Goal: Check status: Check status

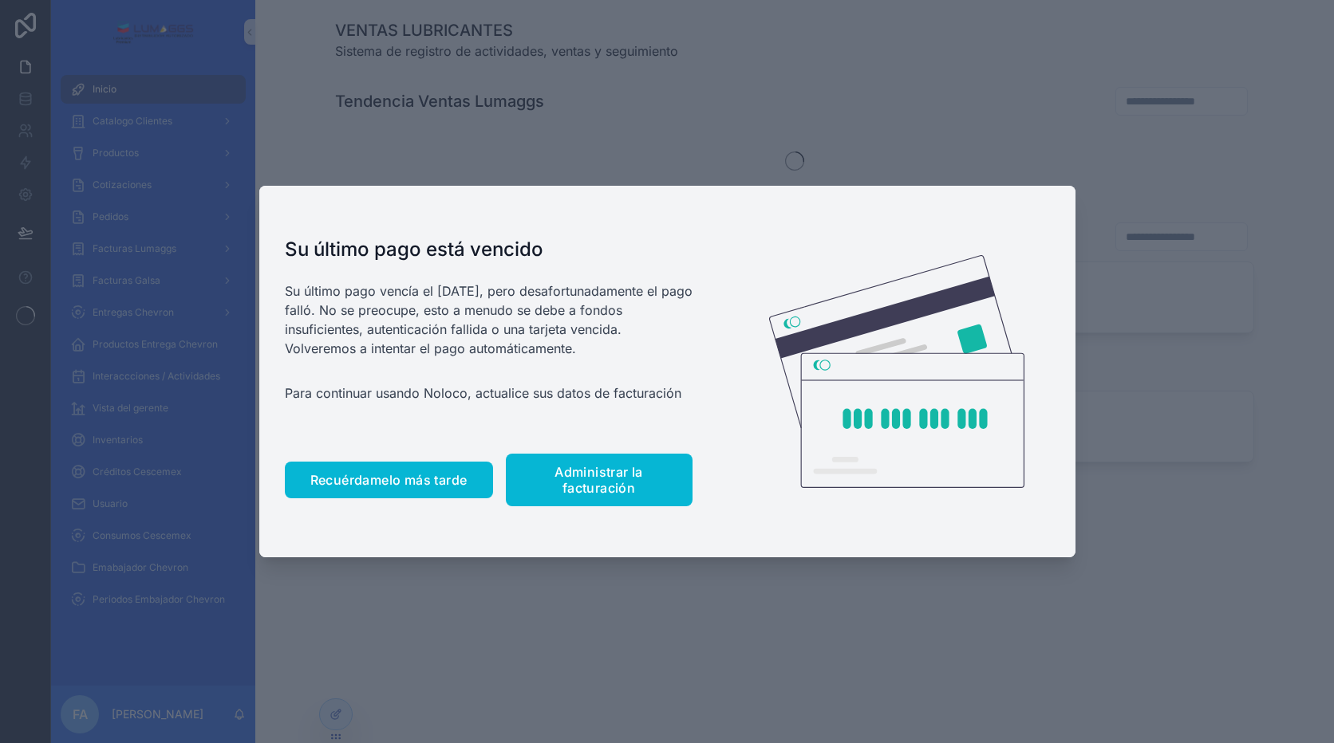
click at [428, 490] on button "Recuérdamelo más tarde" at bounding box center [389, 480] width 208 height 37
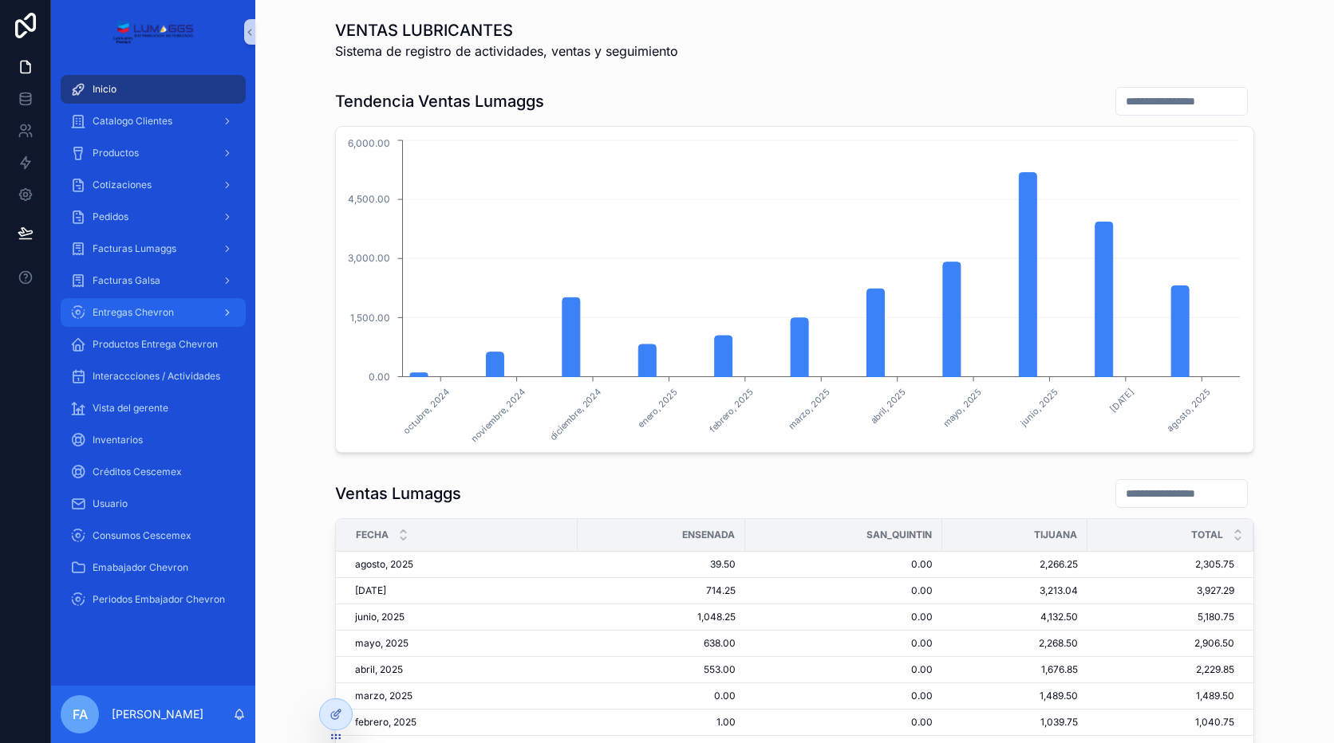
click at [168, 306] on span "Entregas Chevron" at bounding box center [133, 312] width 81 height 13
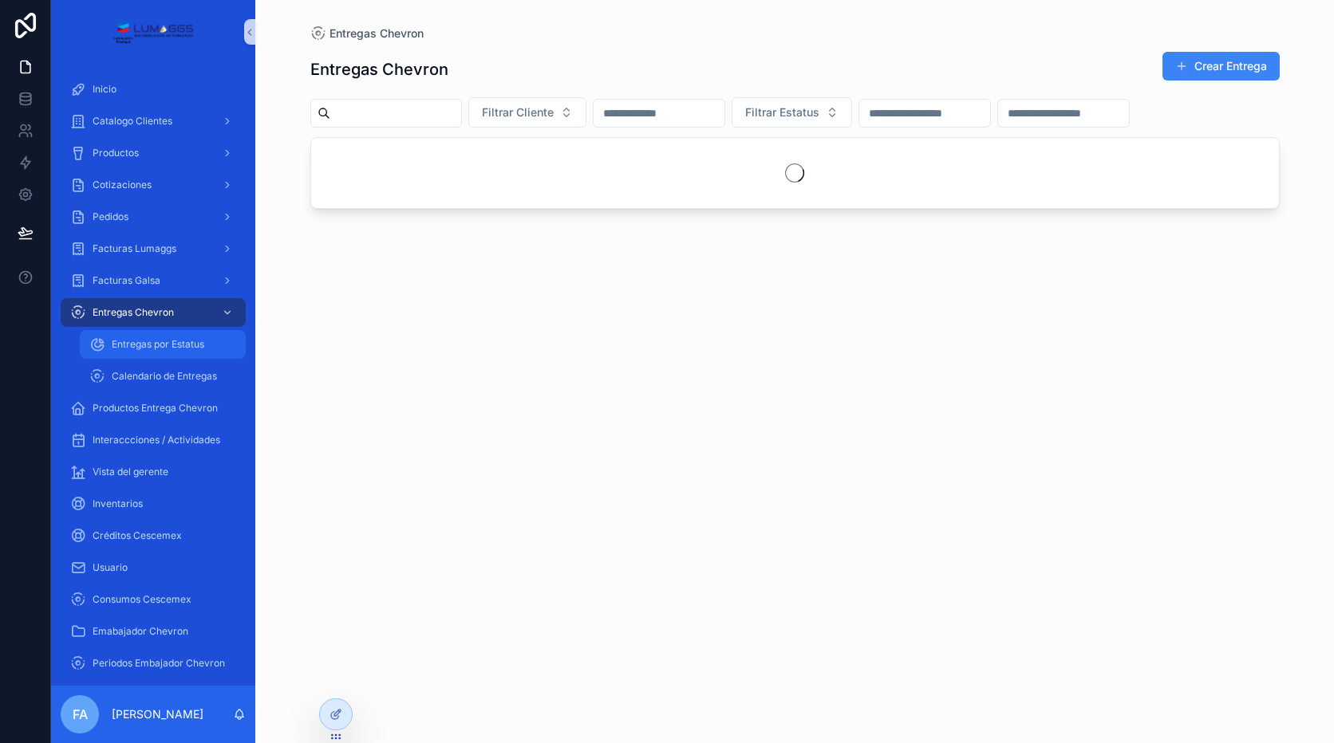
click at [183, 345] on span "Entregas por Estatus" at bounding box center [158, 344] width 93 height 13
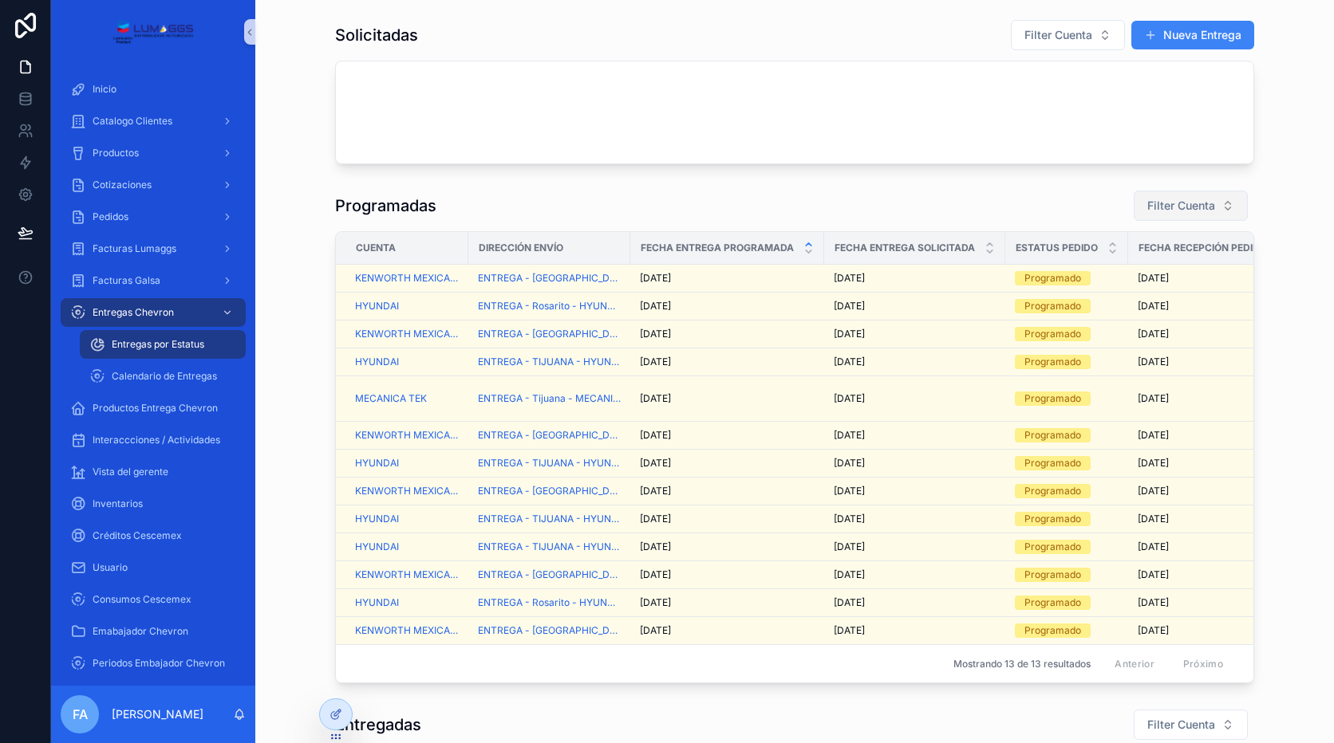
click at [1179, 208] on span "Filter Cuenta" at bounding box center [1181, 206] width 68 height 16
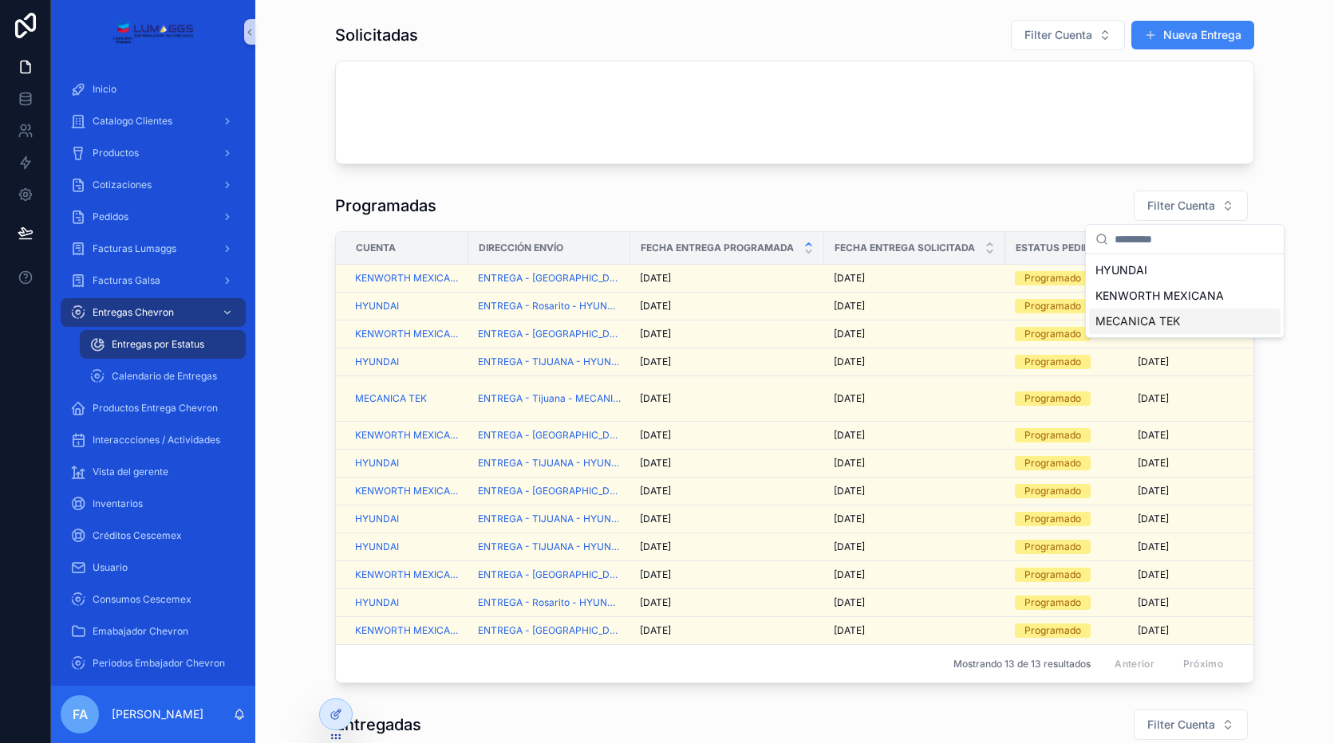
click at [1156, 323] on span "MECANICA TEK" at bounding box center [1137, 321] width 85 height 16
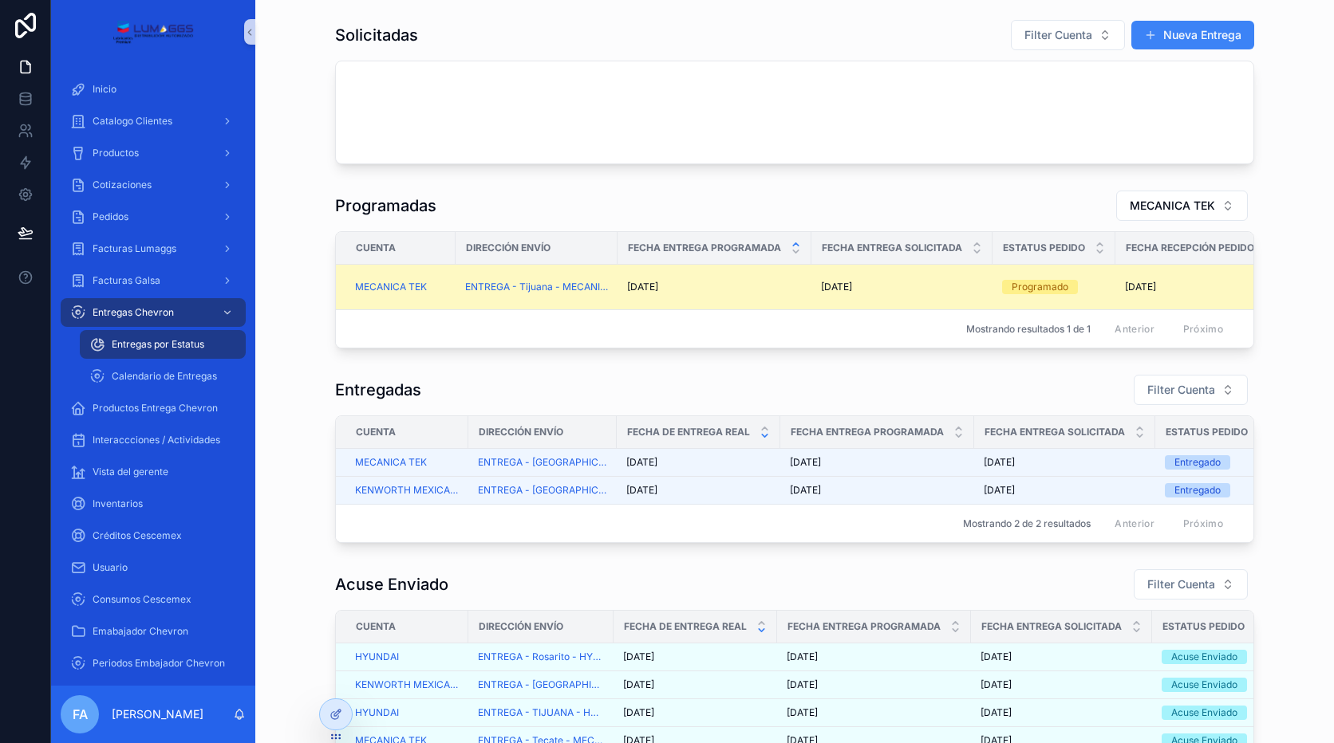
click at [830, 284] on span "[DATE]" at bounding box center [836, 287] width 31 height 13
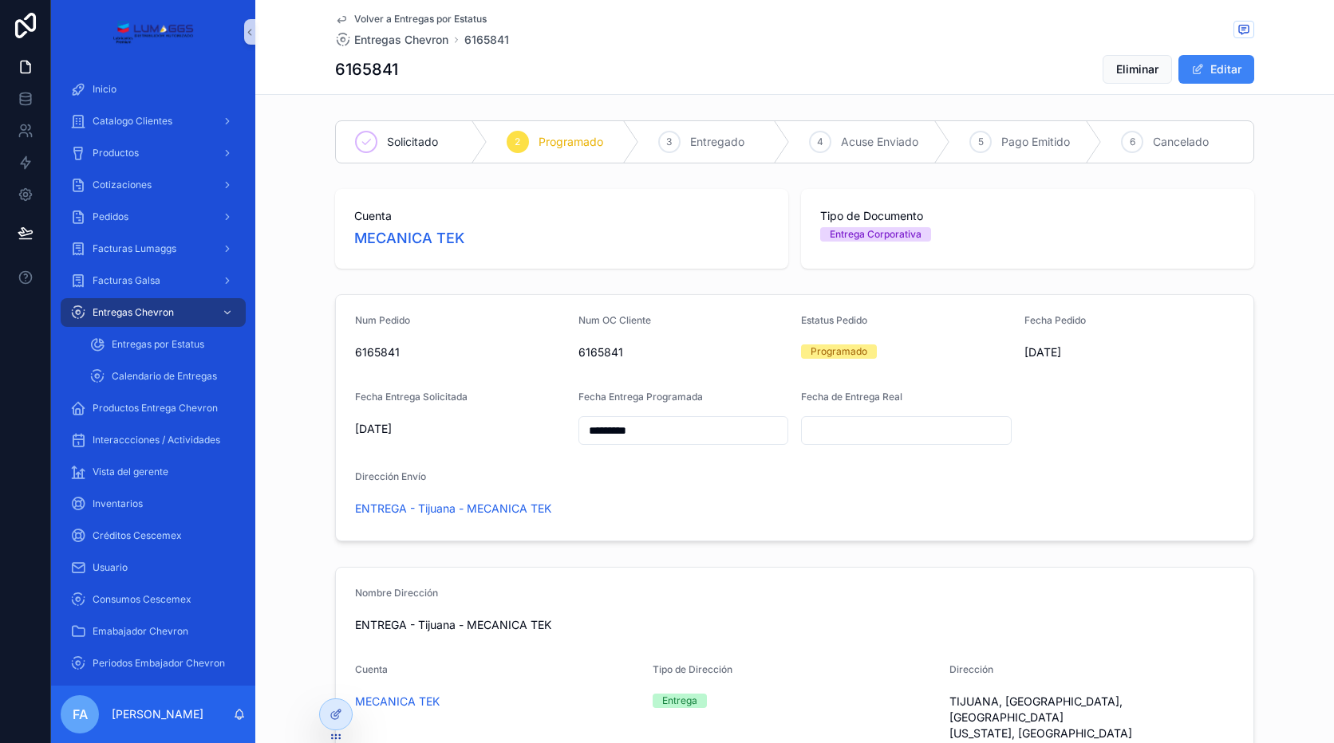
click at [847, 428] on input "Contenido desplazable" at bounding box center [906, 431] width 209 height 22
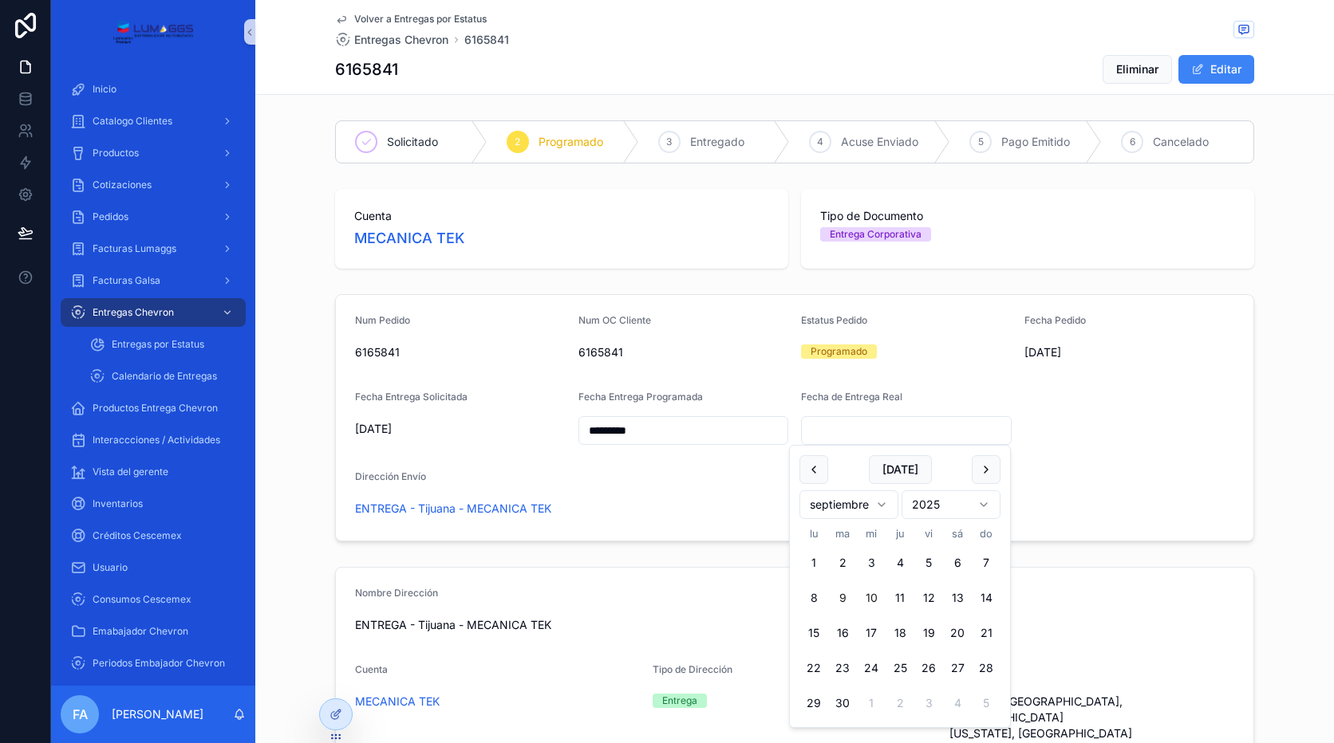
click at [834, 588] on button "9" at bounding box center [842, 598] width 29 height 29
type input "********"
click at [720, 541] on div "Volver a Entregas por Estatus Entregas Chevron 6165841 6165841 Eliminar Editar …" at bounding box center [794, 371] width 1078 height 743
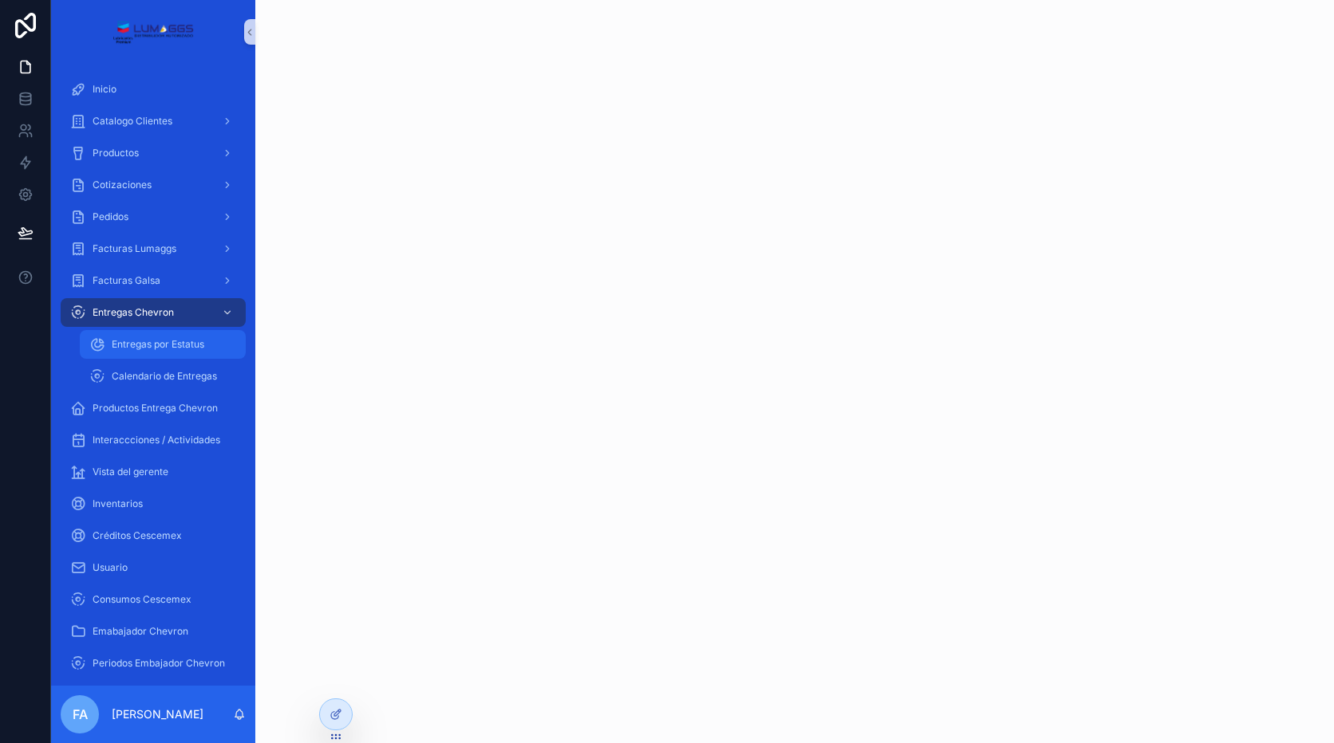
click at [191, 344] on span "Entregas por Estatus" at bounding box center [158, 344] width 93 height 13
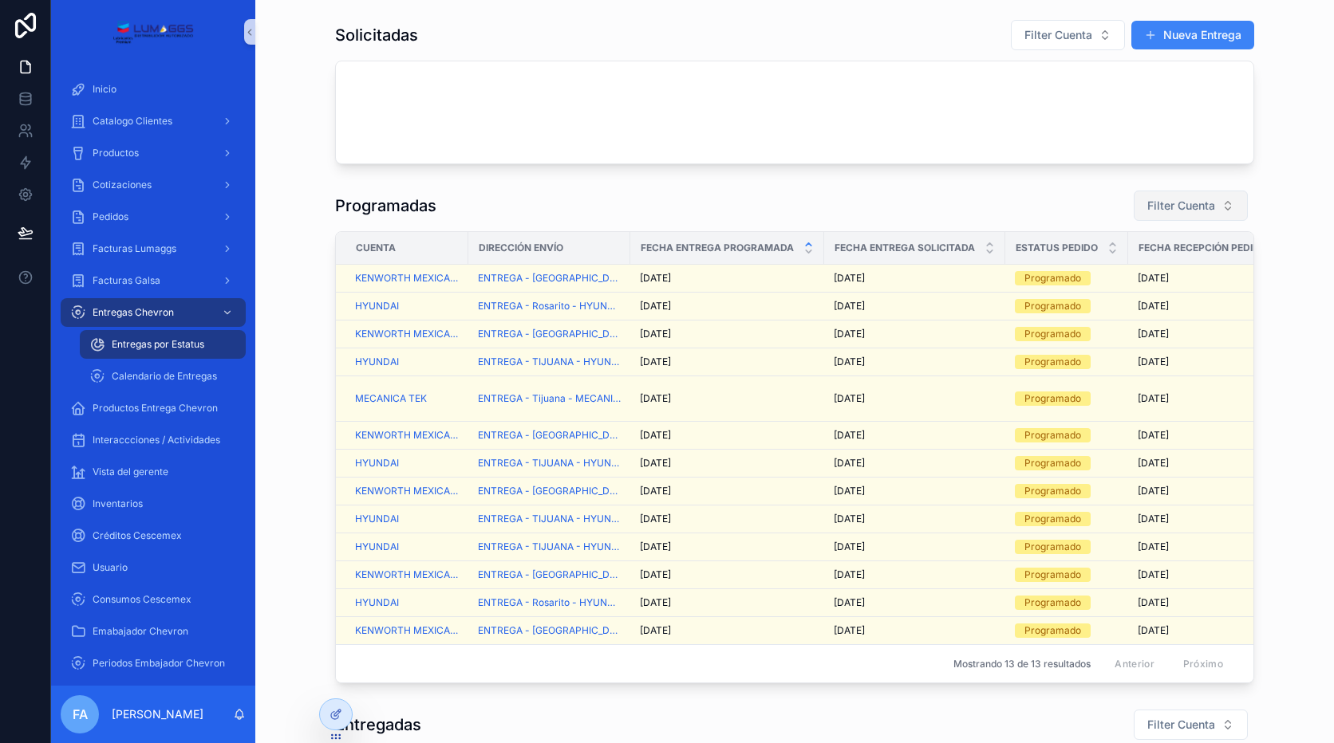
click at [1147, 199] on span "Filter Cuenta" at bounding box center [1181, 206] width 68 height 16
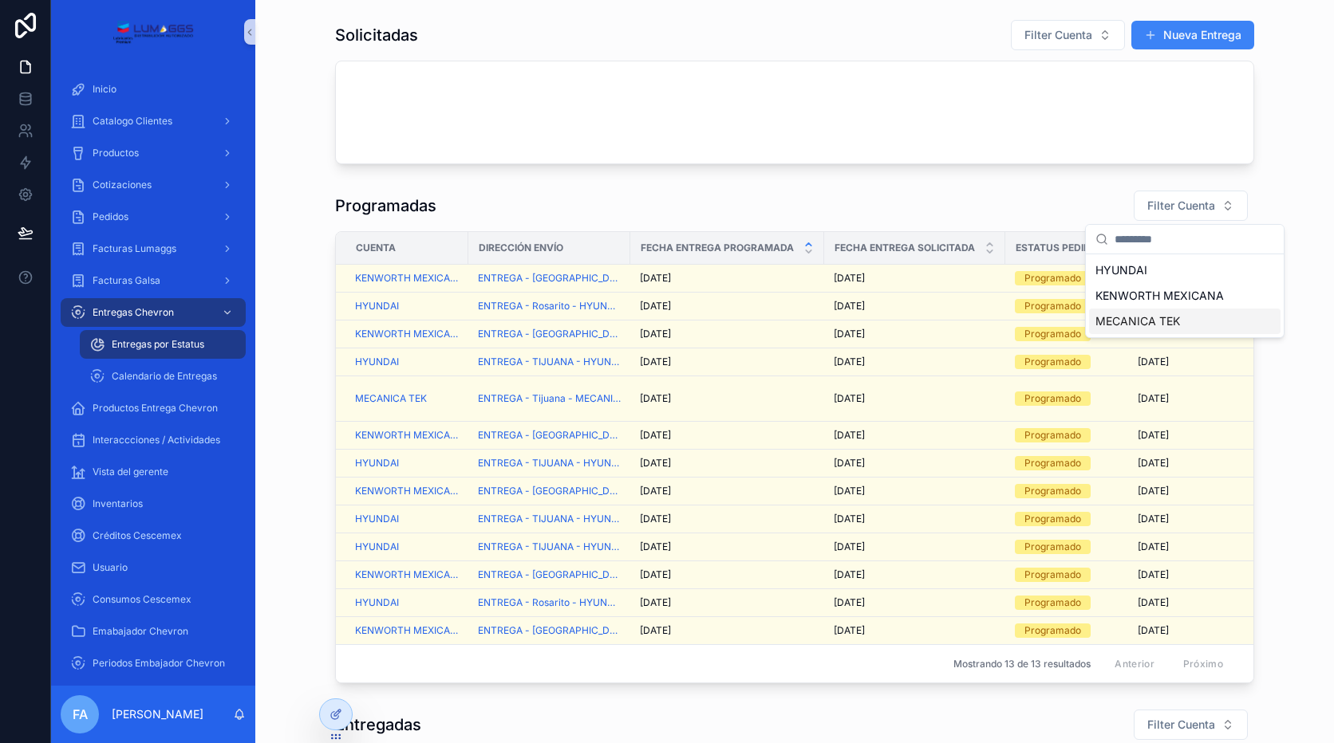
click at [1131, 323] on span "MECANICA TEK" at bounding box center [1137, 321] width 85 height 16
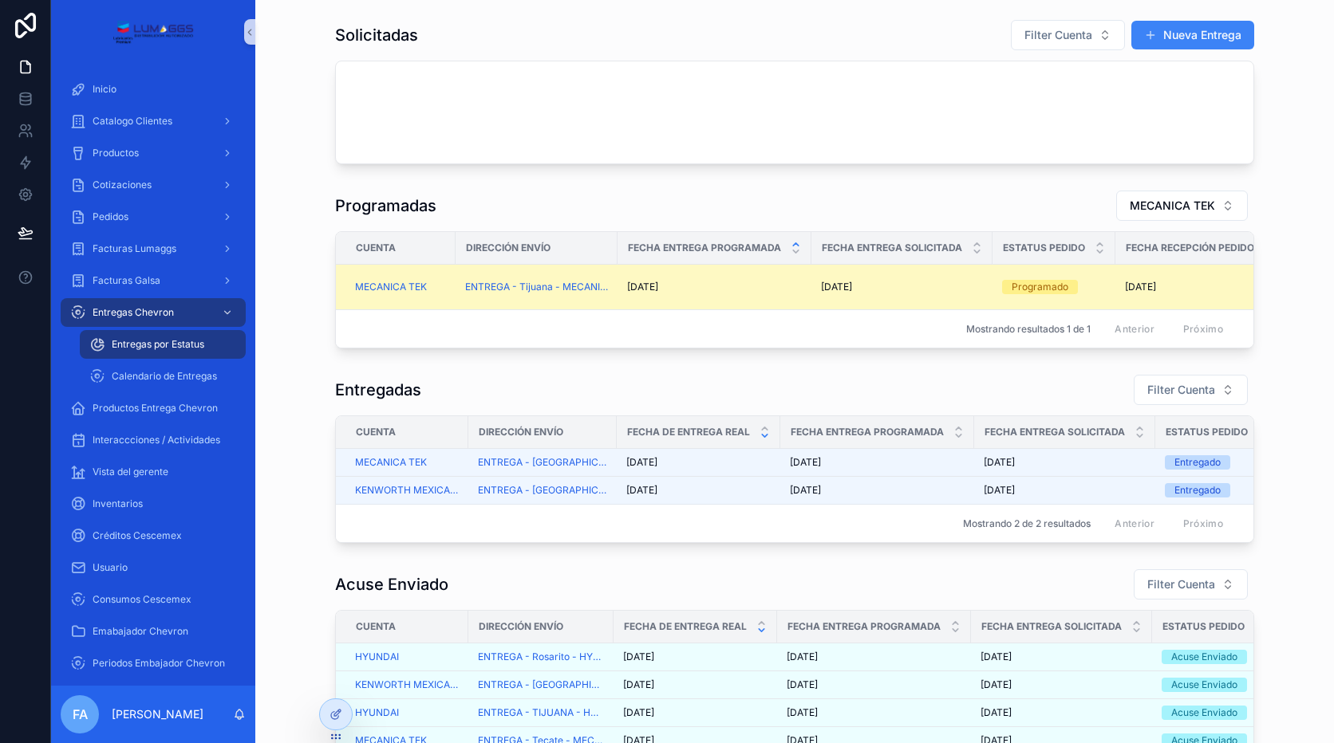
click at [835, 287] on span "[DATE]" at bounding box center [836, 287] width 31 height 13
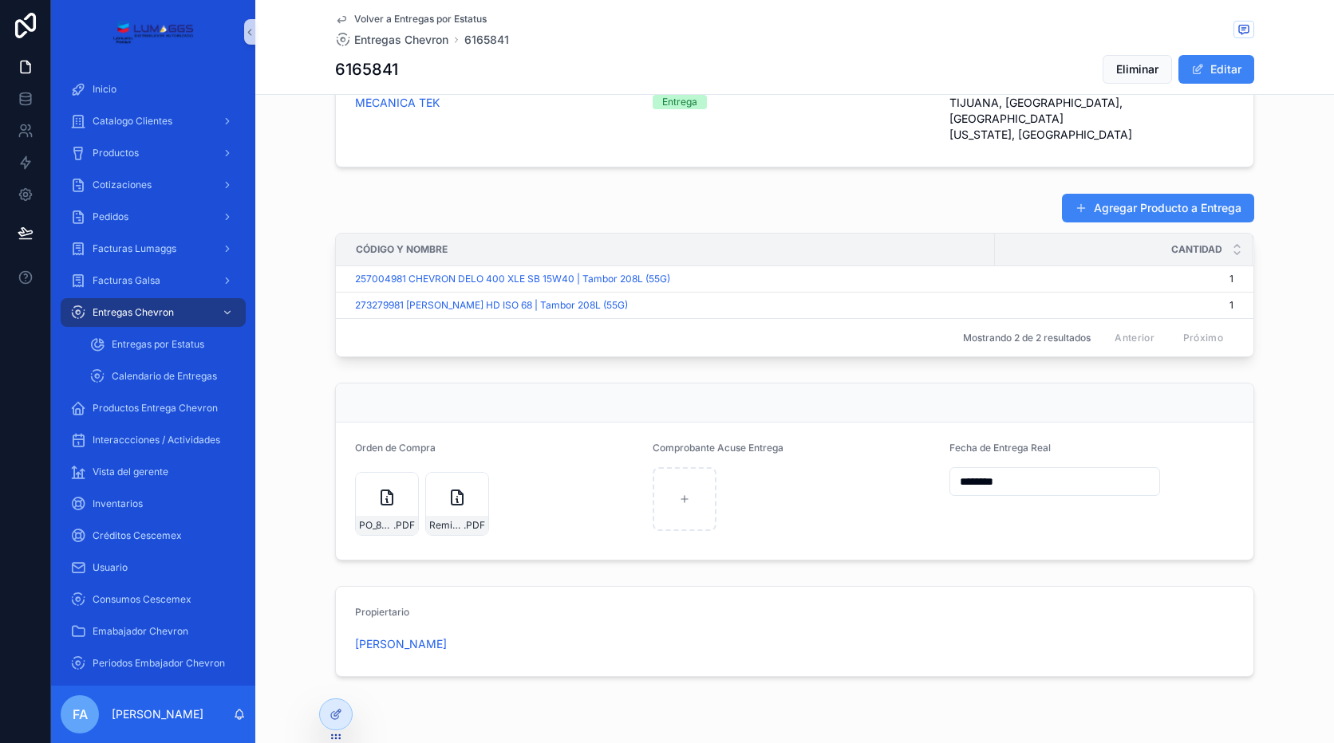
scroll to position [621, 0]
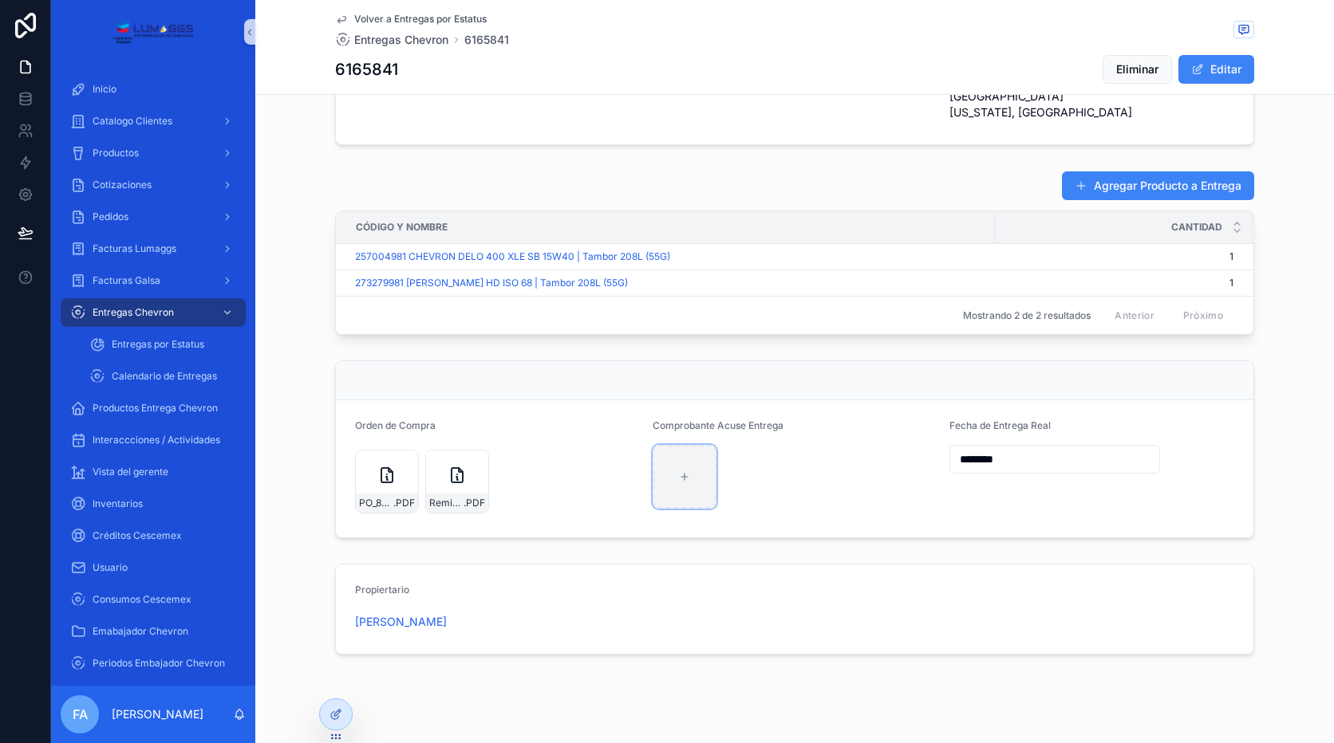
click at [675, 445] on div "Contenido desplazable" at bounding box center [684, 477] width 64 height 64
type input "**********"
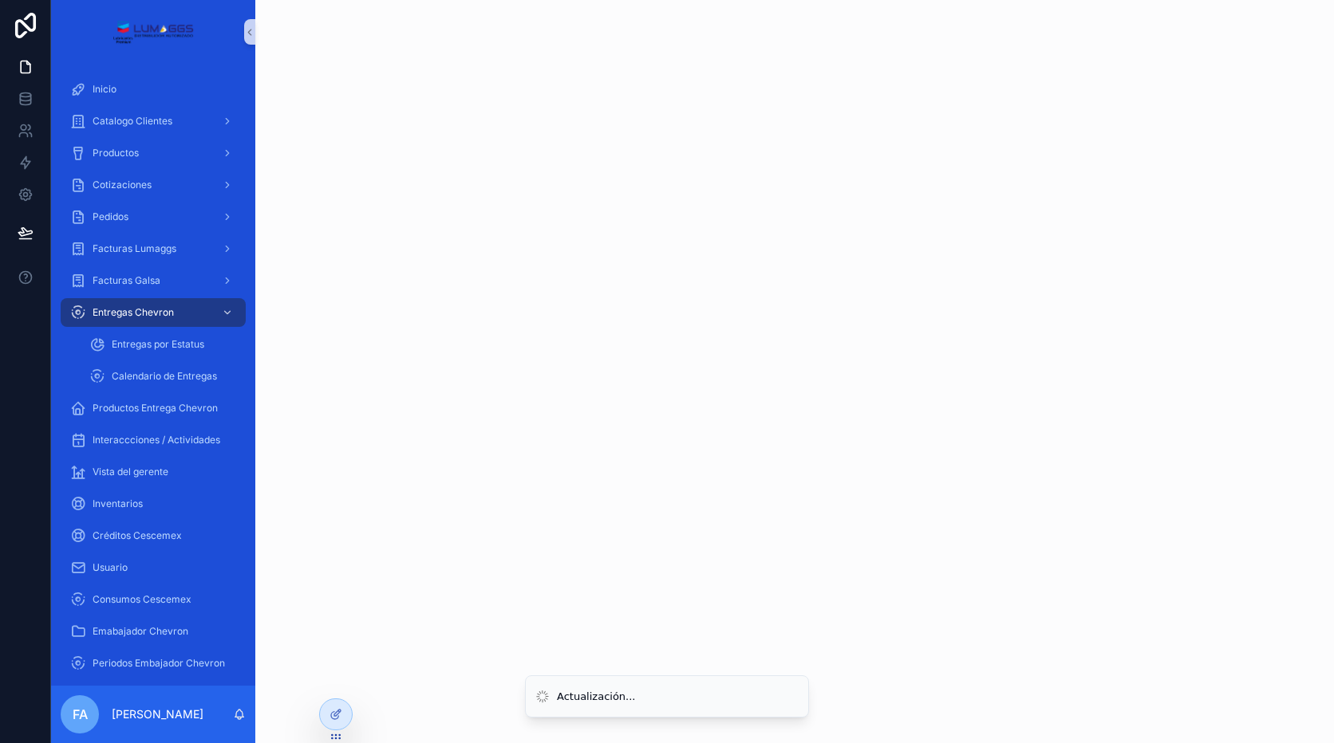
scroll to position [0, 0]
click at [204, 348] on span "Entregas por Estatus" at bounding box center [158, 344] width 93 height 13
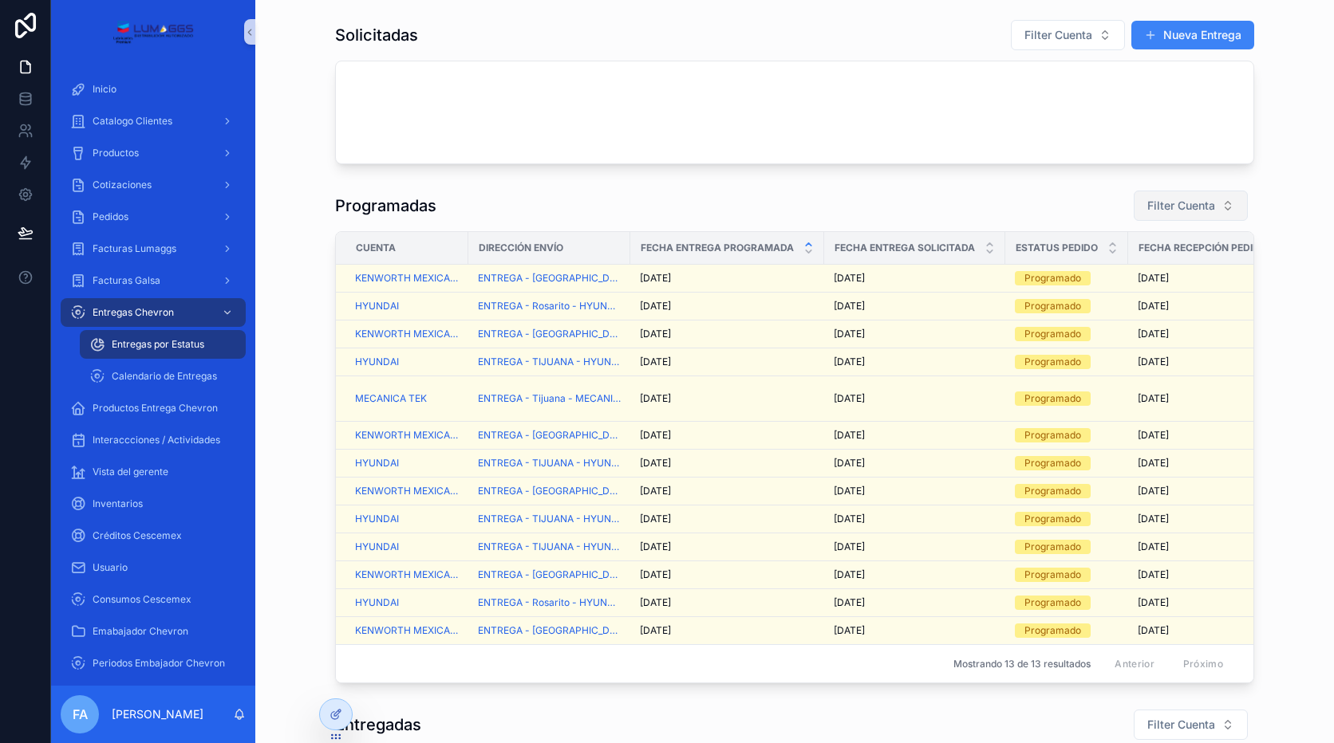
click at [1159, 218] on button "Filter Cuenta" at bounding box center [1190, 206] width 114 height 30
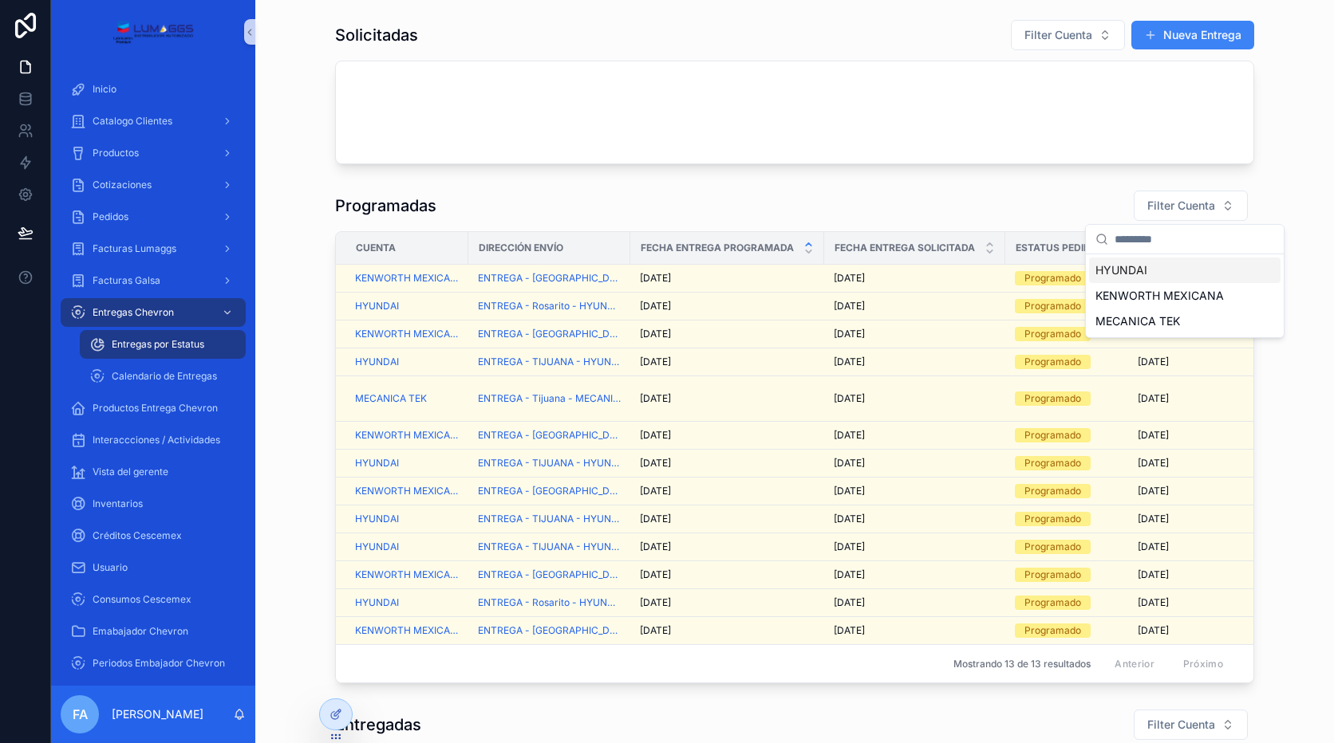
click at [1122, 272] on span "HYUNDAI" at bounding box center [1121, 270] width 52 height 16
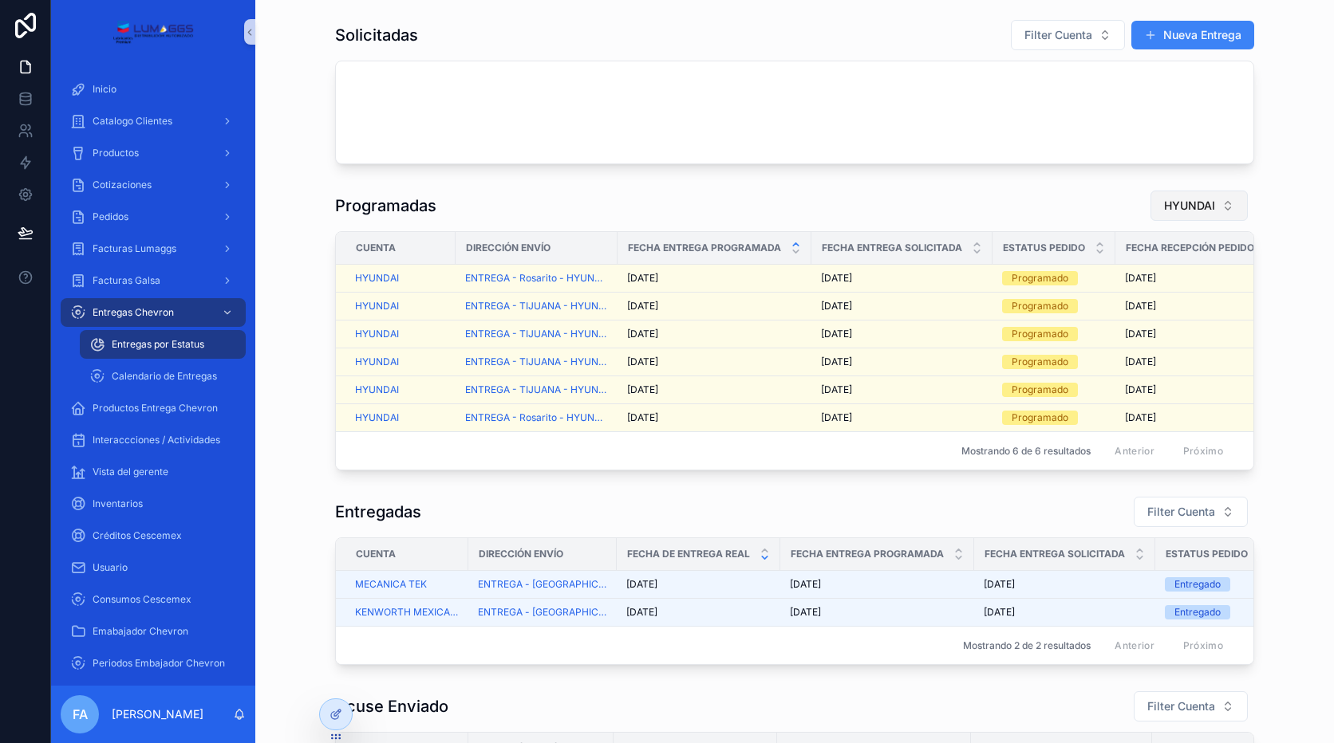
click at [1164, 211] on span "HYUNDAI" at bounding box center [1189, 206] width 51 height 16
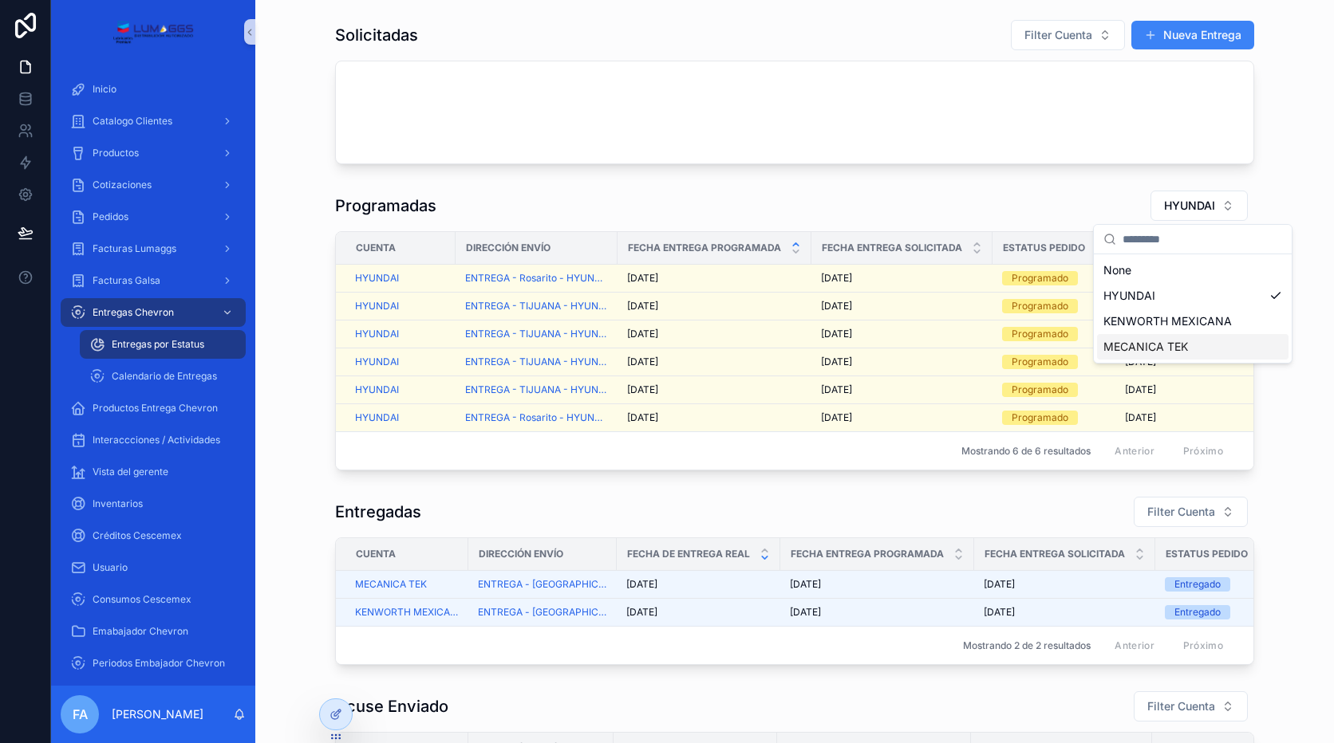
click at [1144, 352] on span "MECANICA TEK" at bounding box center [1145, 347] width 85 height 16
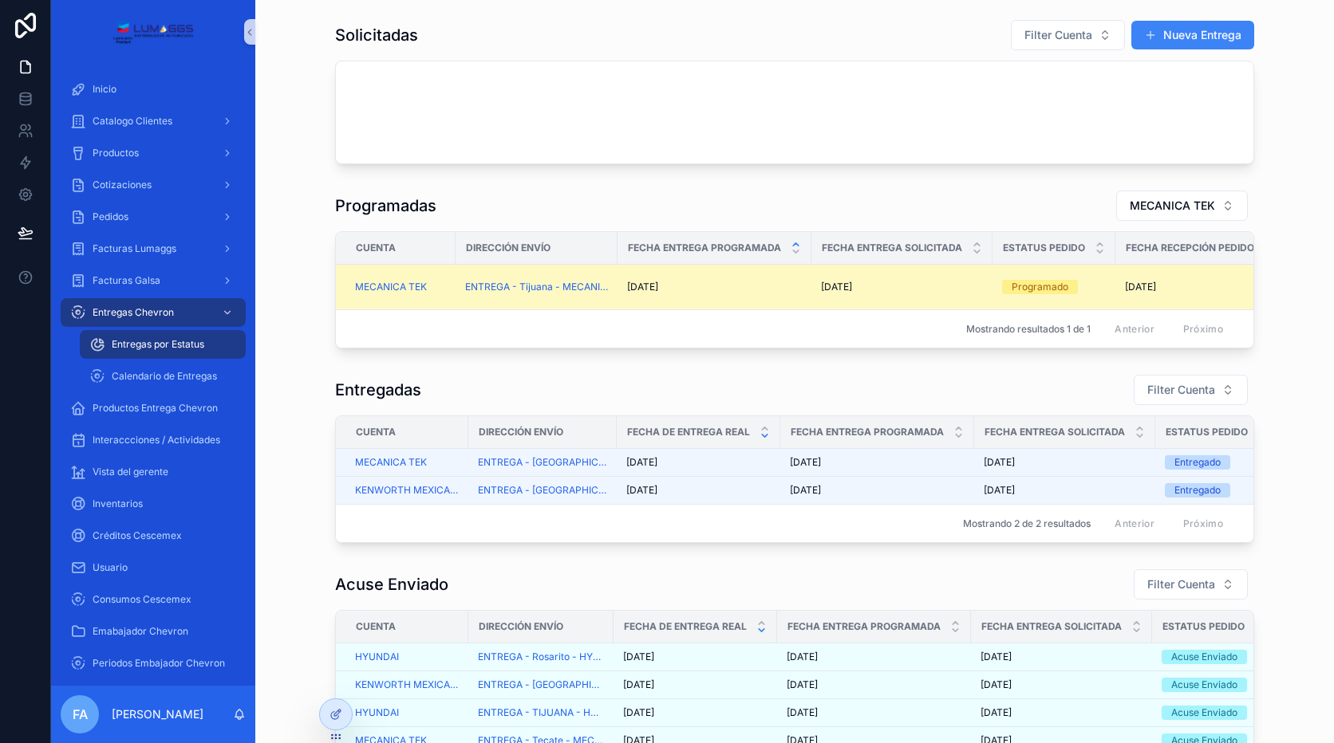
click at [845, 282] on span "[DATE]" at bounding box center [836, 287] width 31 height 13
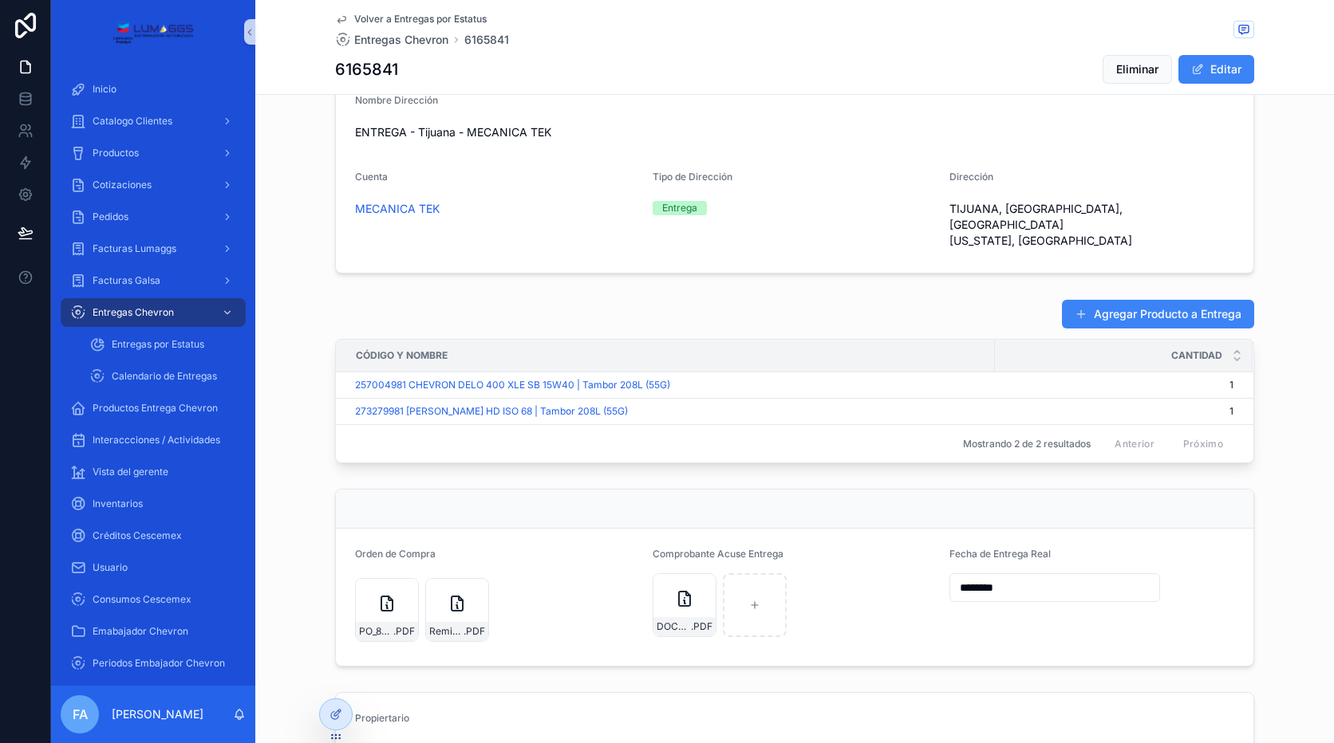
scroll to position [621, 0]
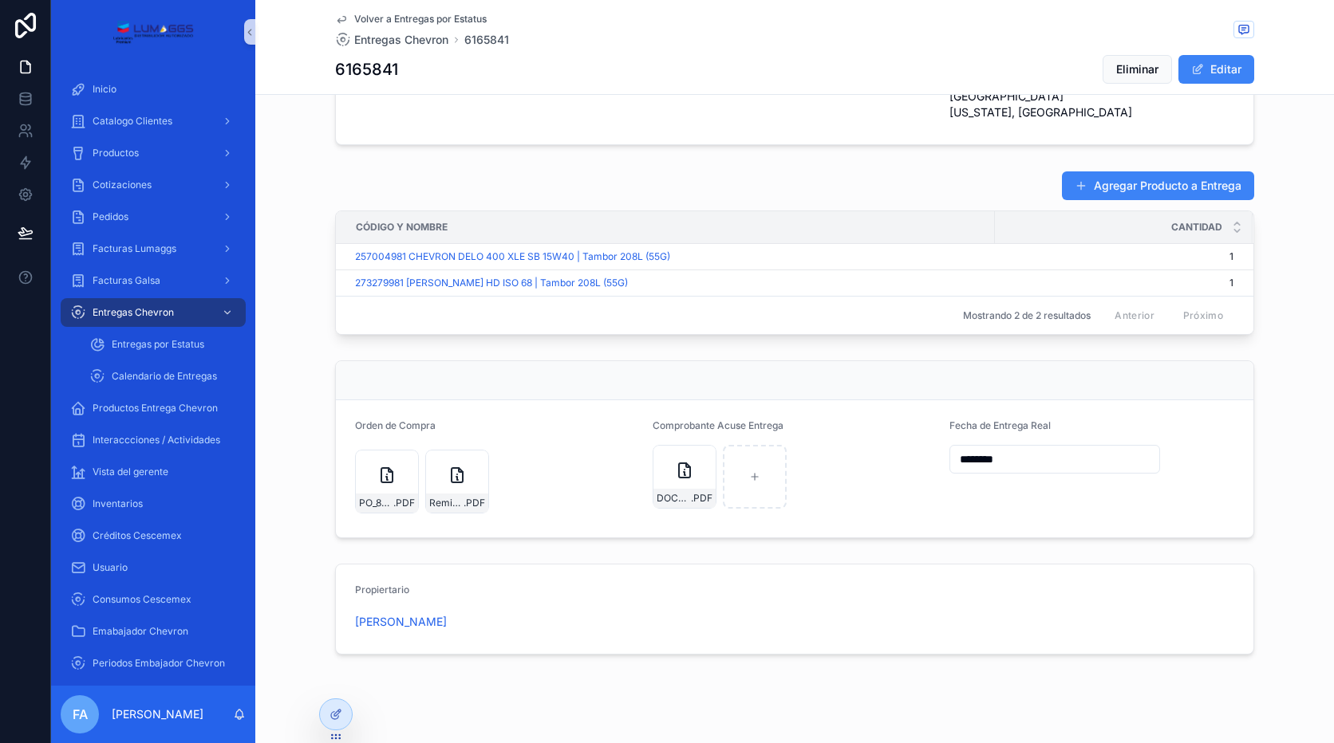
click at [884, 373] on div "Contenido desplazable" at bounding box center [794, 380] width 917 height 39
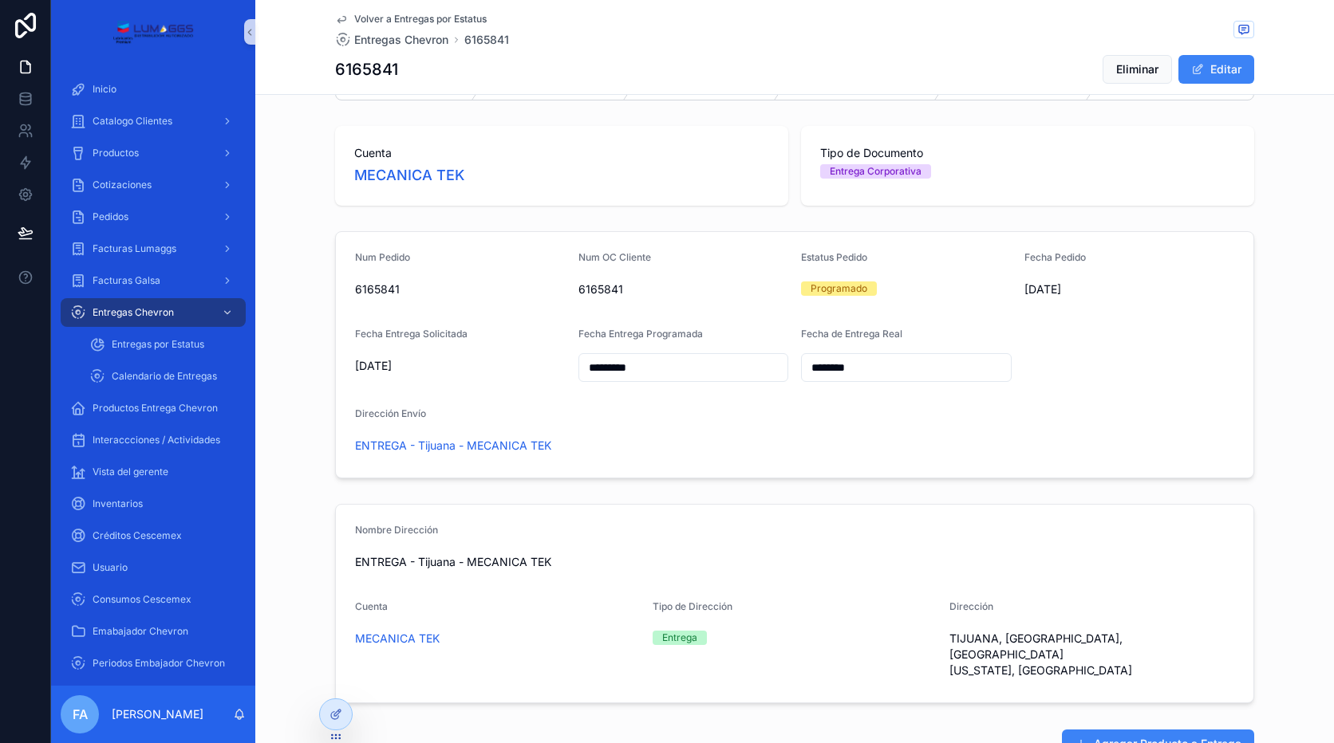
scroll to position [0, 0]
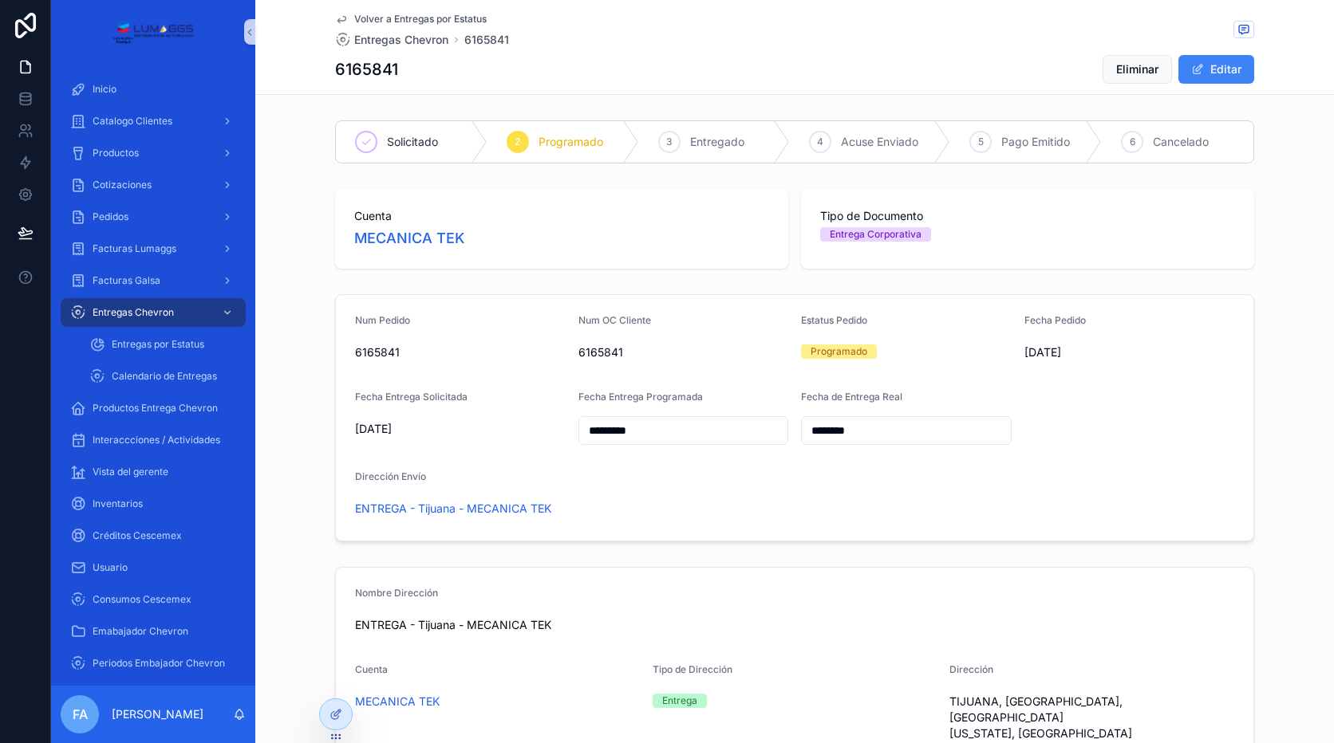
click at [563, 213] on span "Cuenta" at bounding box center [561, 216] width 415 height 16
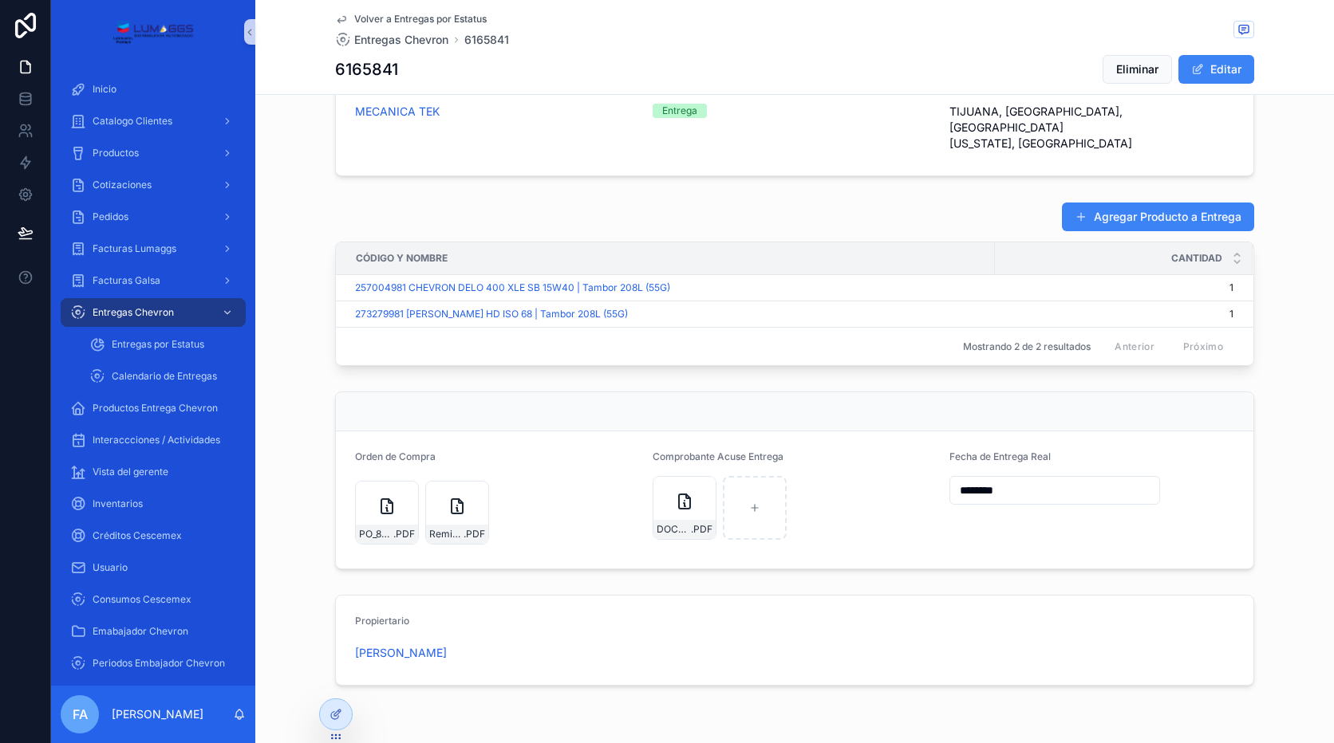
scroll to position [621, 0]
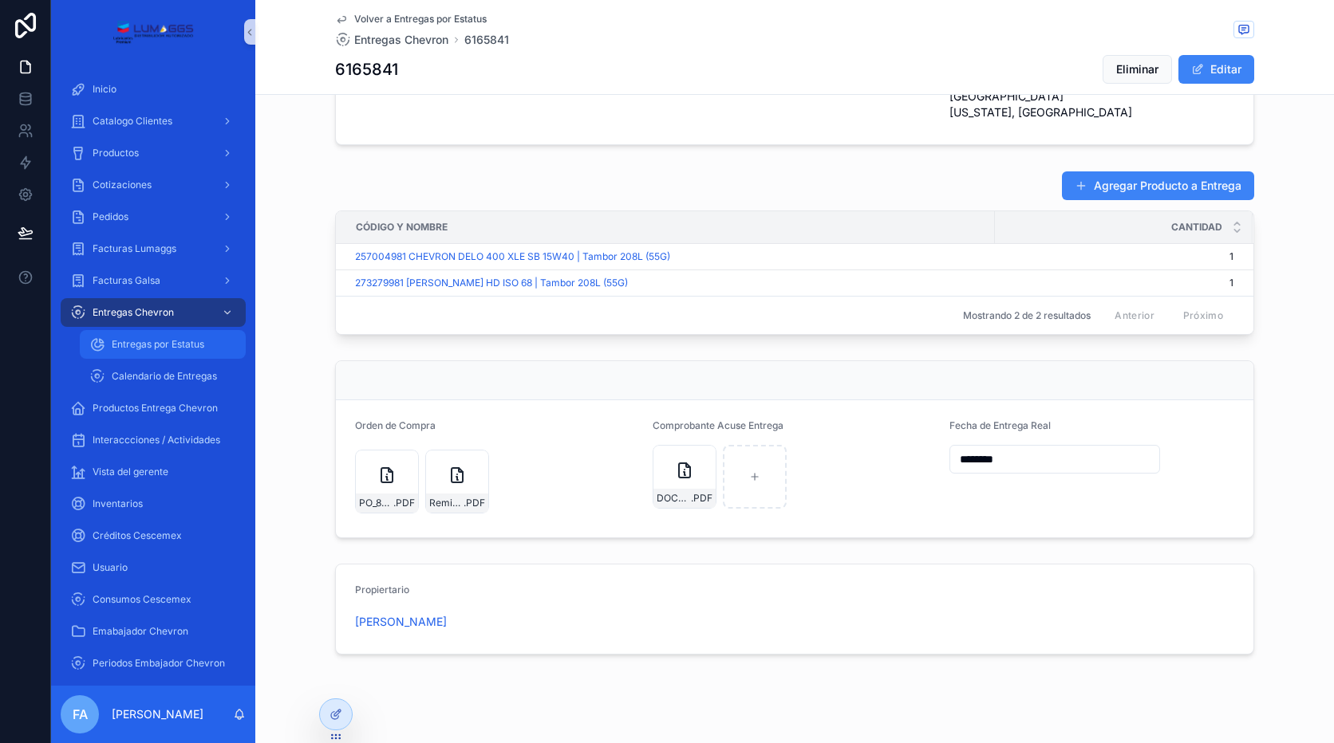
click at [187, 343] on span "Entregas por Estatus" at bounding box center [158, 344] width 93 height 13
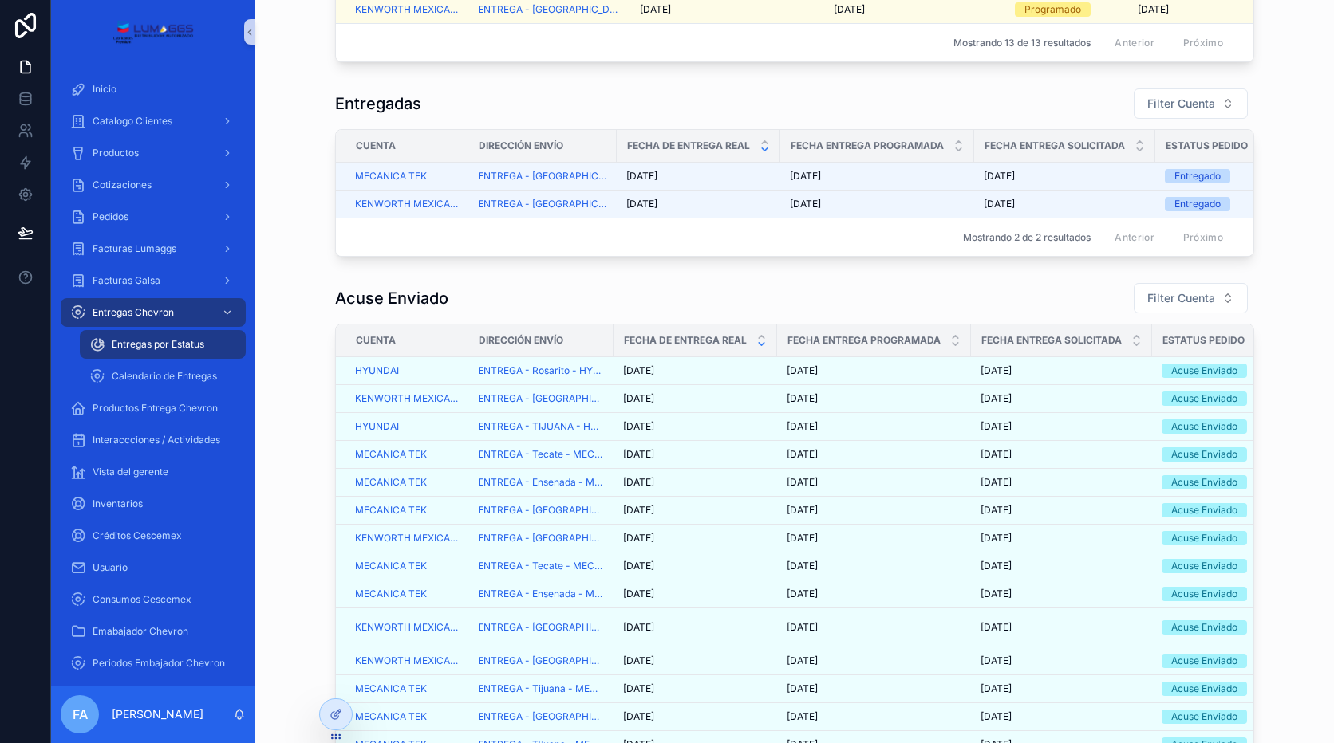
click at [187, 343] on span "Entregas por Estatus" at bounding box center [158, 344] width 93 height 13
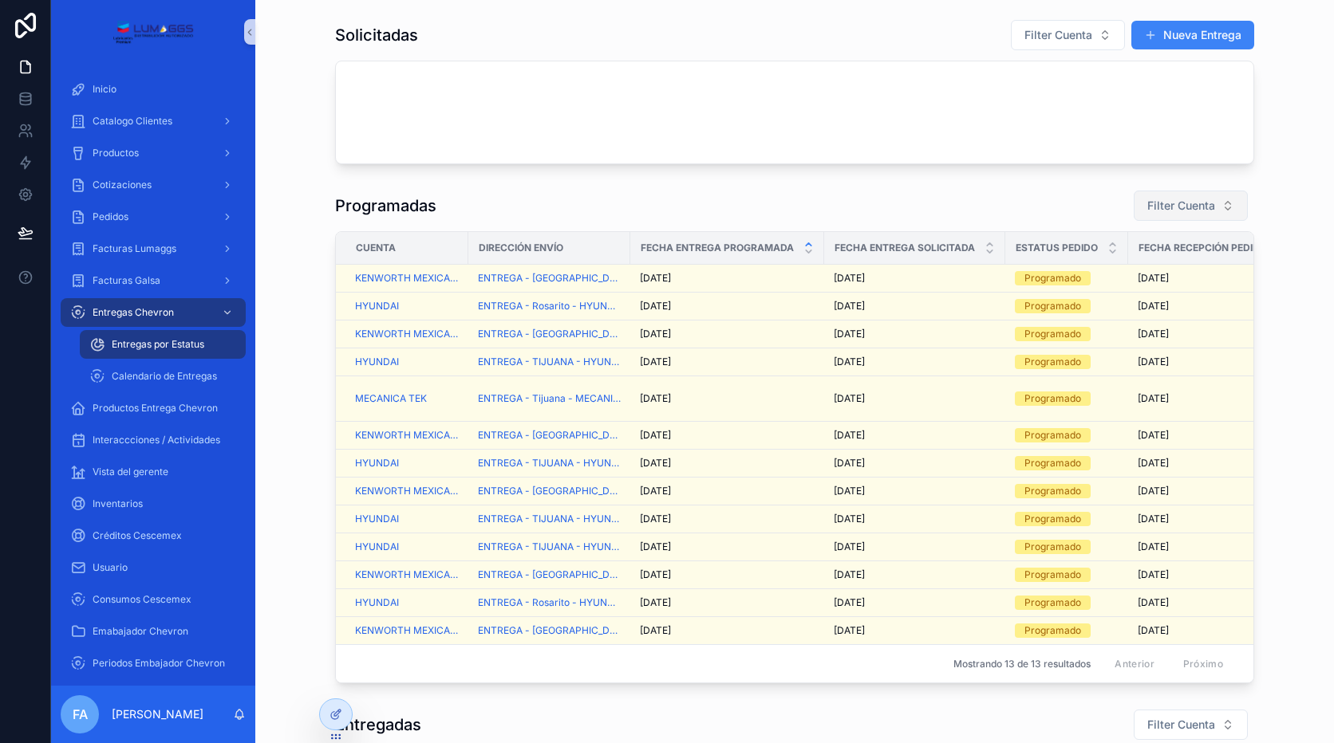
click at [1194, 203] on span "Filter Cuenta" at bounding box center [1181, 206] width 68 height 16
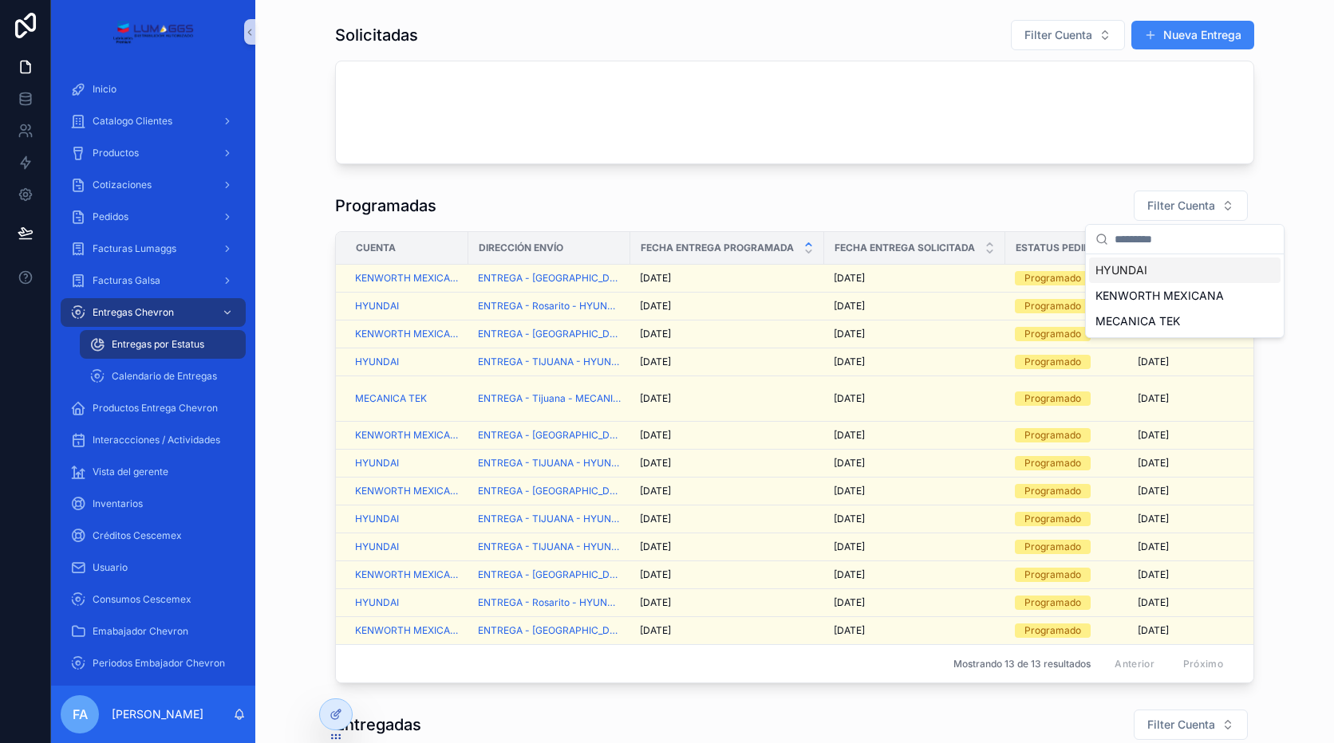
click at [1132, 273] on span "HYUNDAI" at bounding box center [1121, 270] width 52 height 16
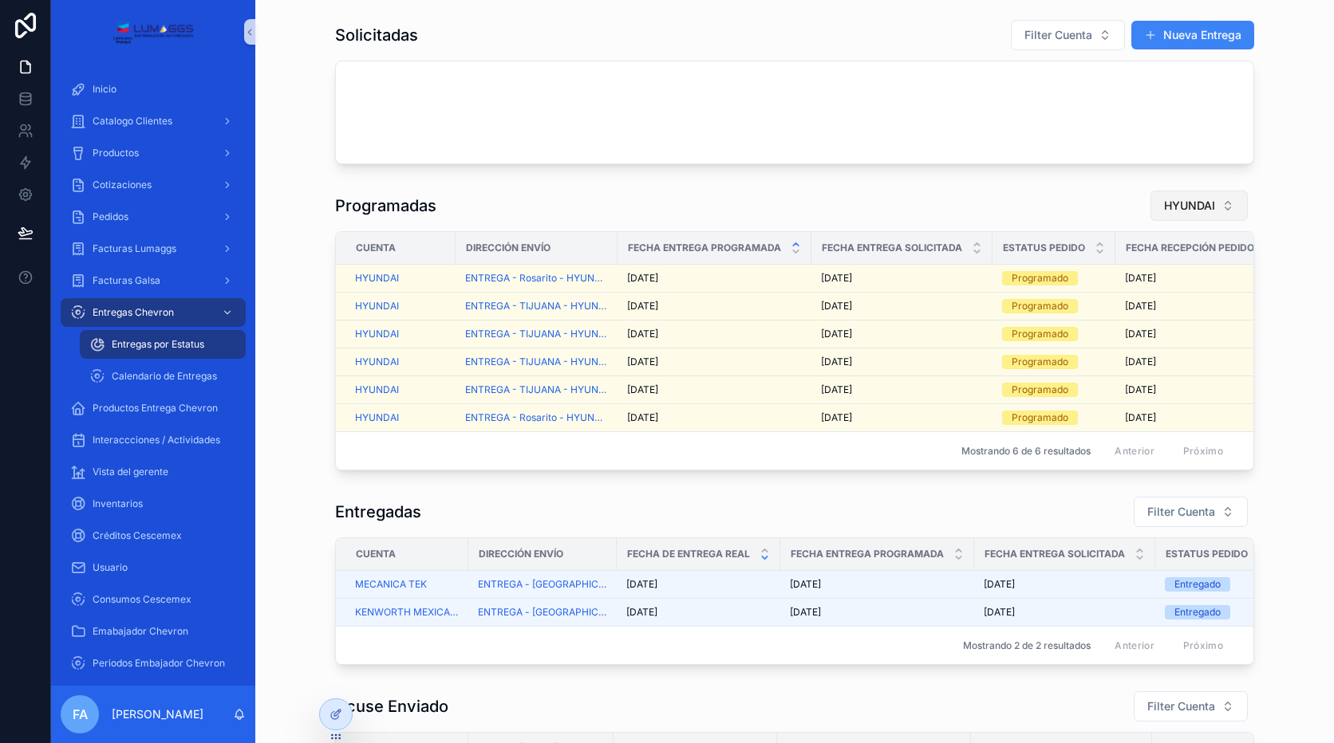
click at [1179, 201] on span "HYUNDAI" at bounding box center [1189, 206] width 51 height 16
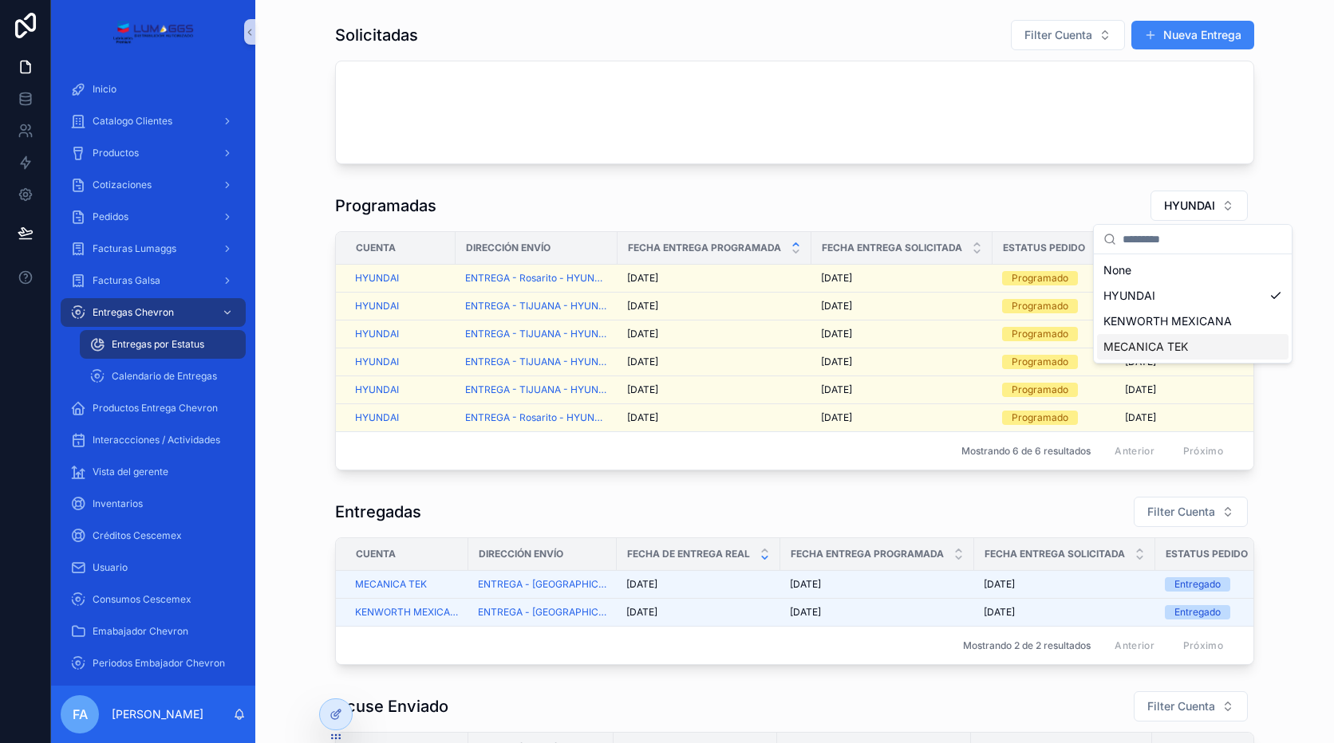
click at [1129, 354] on span "MECANICA TEK" at bounding box center [1145, 347] width 85 height 16
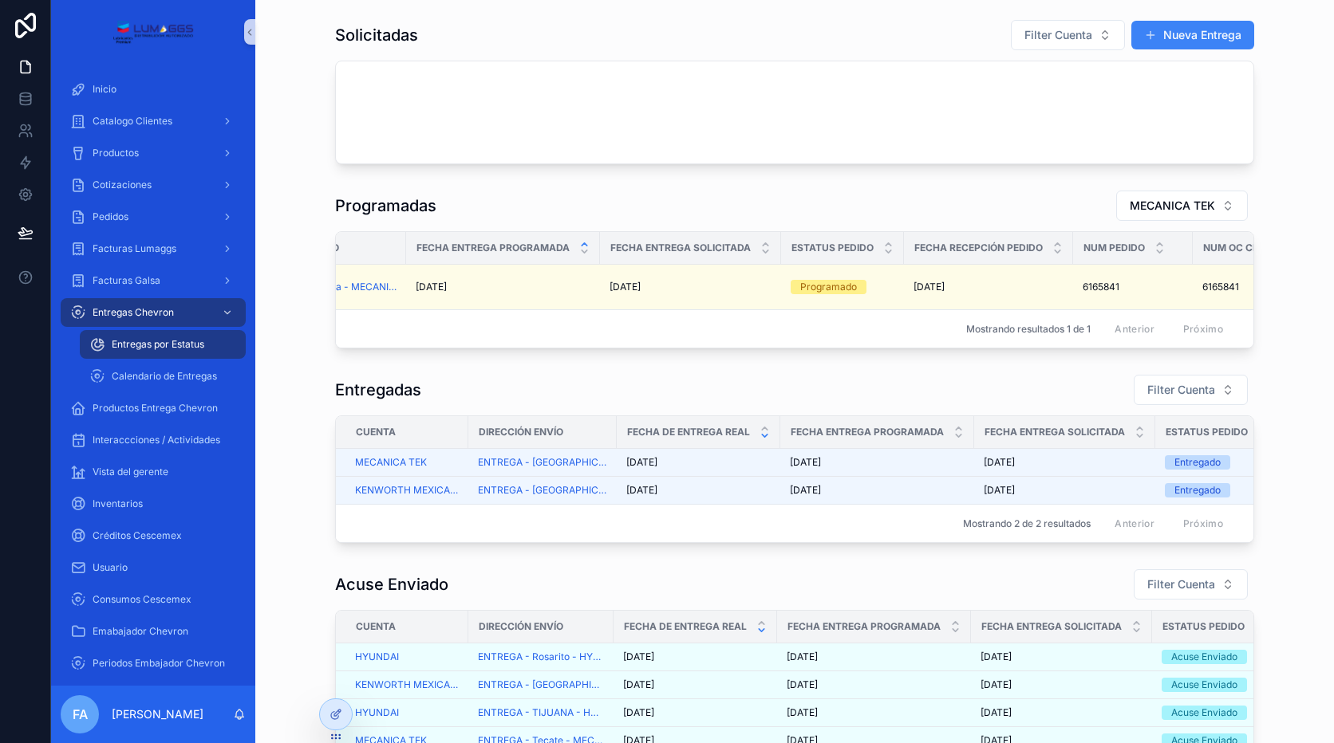
scroll to position [0, 226]
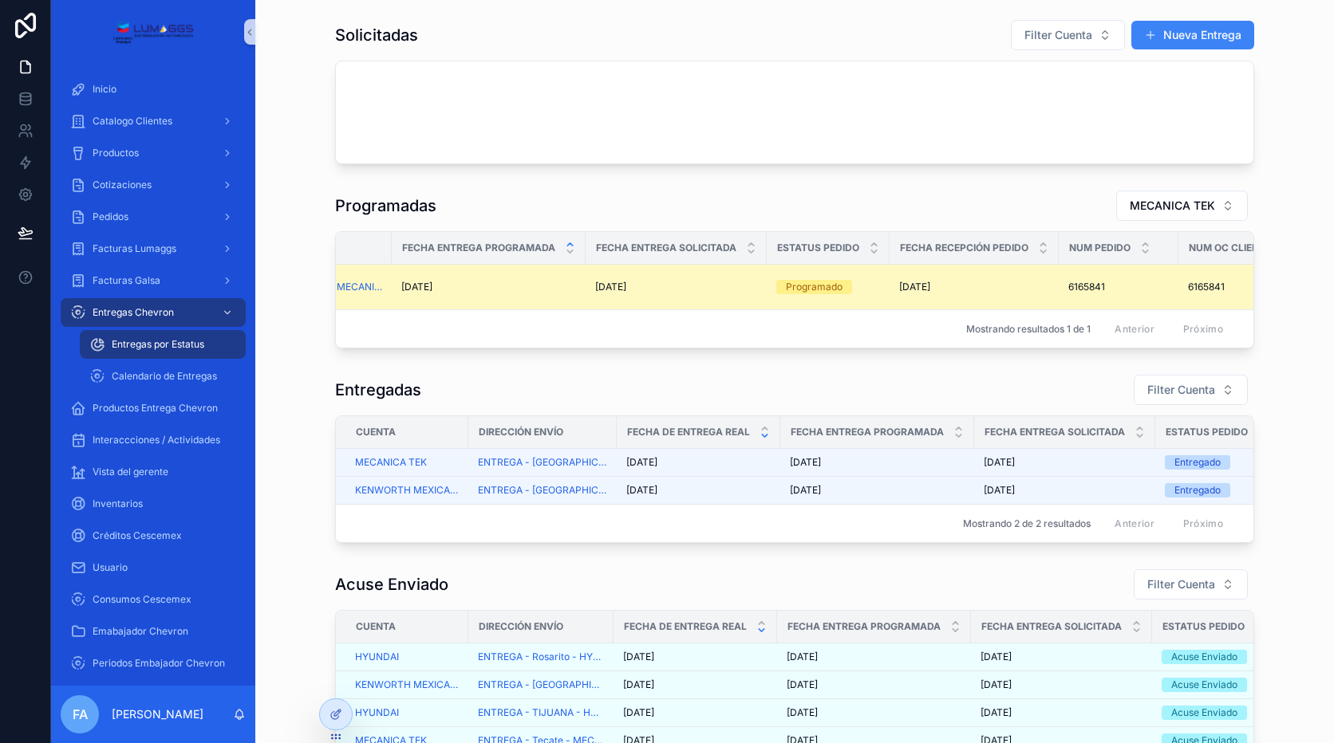
click at [914, 286] on span "[DATE]" at bounding box center [914, 287] width 31 height 13
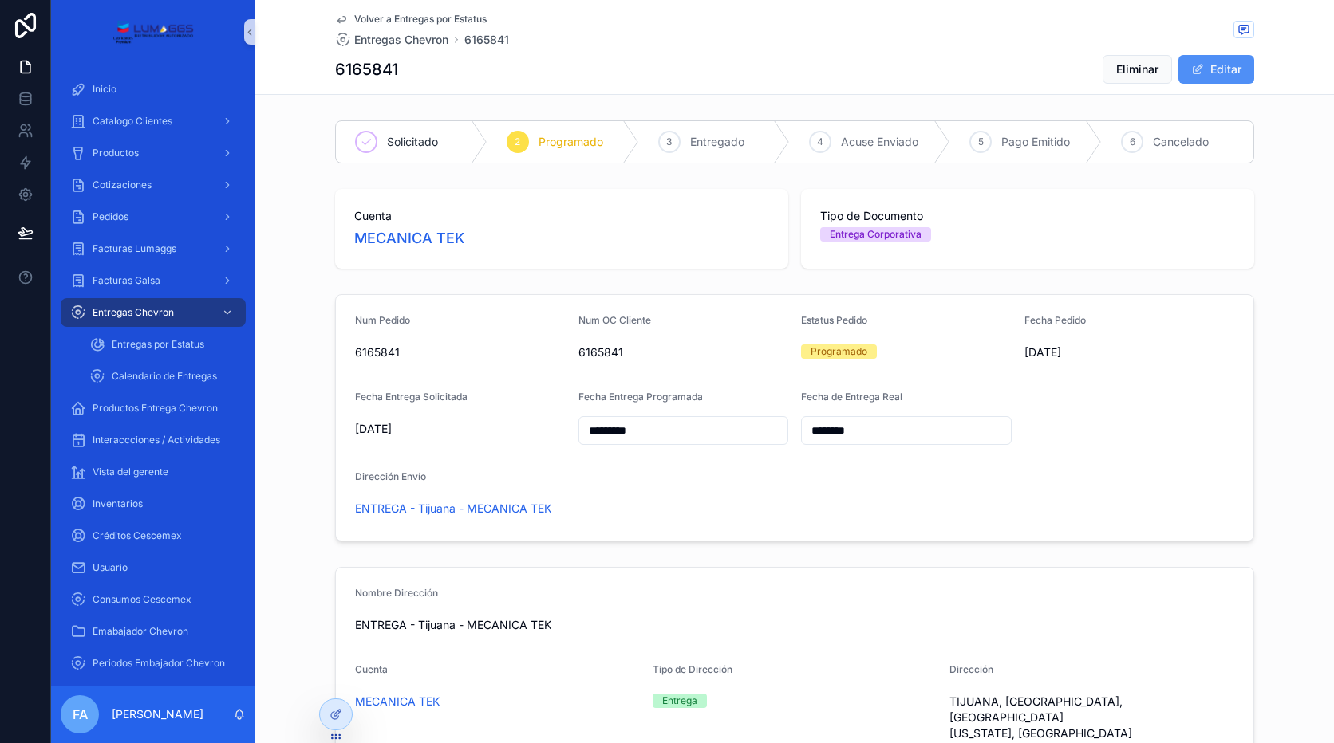
click at [1213, 66] on font "Editar" at bounding box center [1225, 69] width 31 height 16
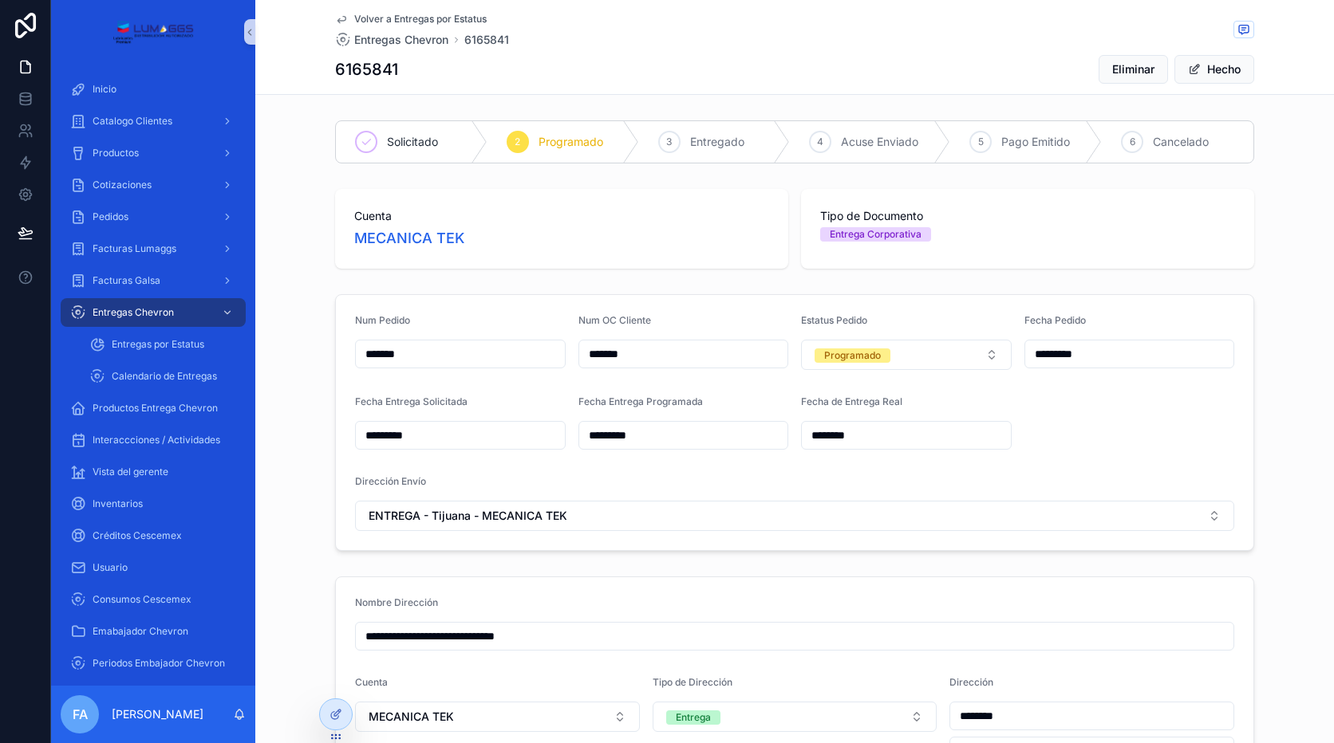
click at [1062, 360] on input "*********" at bounding box center [1129, 354] width 209 height 22
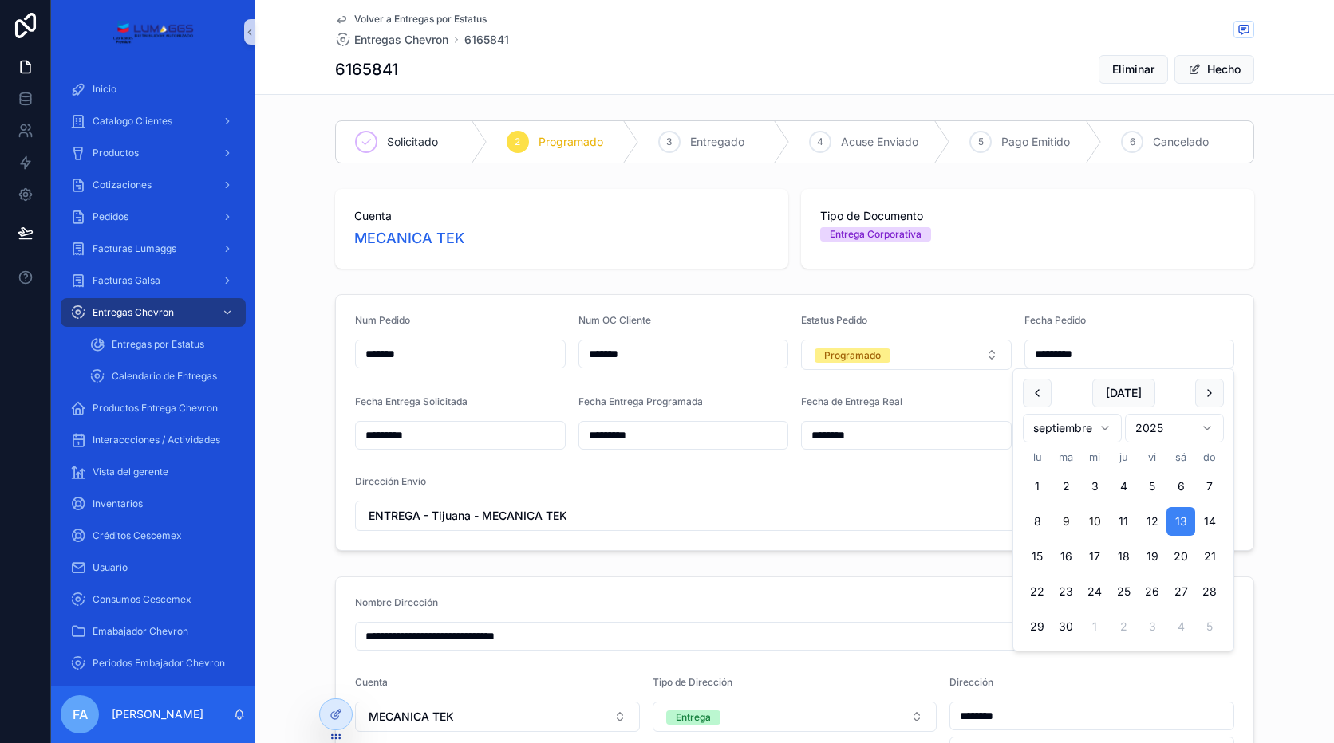
click at [1065, 518] on button "9" at bounding box center [1065, 521] width 29 height 29
type input "********"
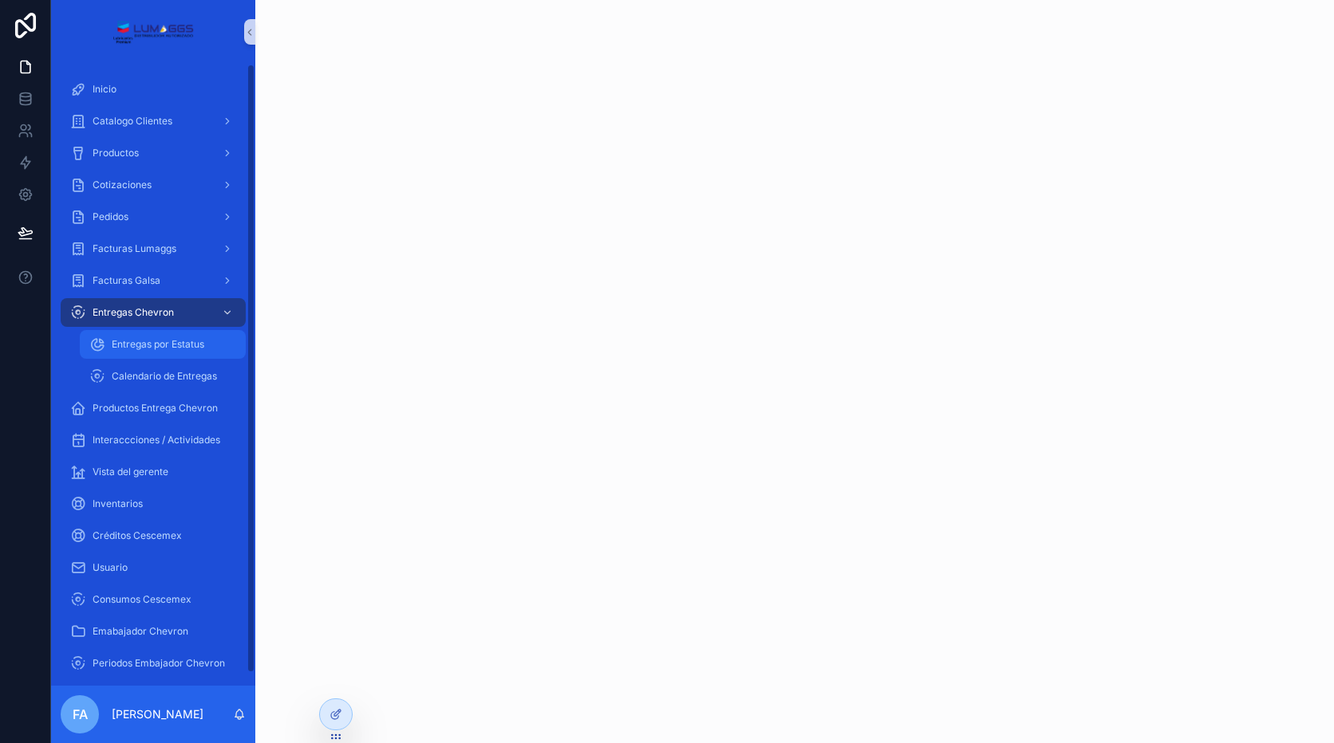
click at [210, 344] on div "Entregas por Estatus" at bounding box center [162, 345] width 147 height 26
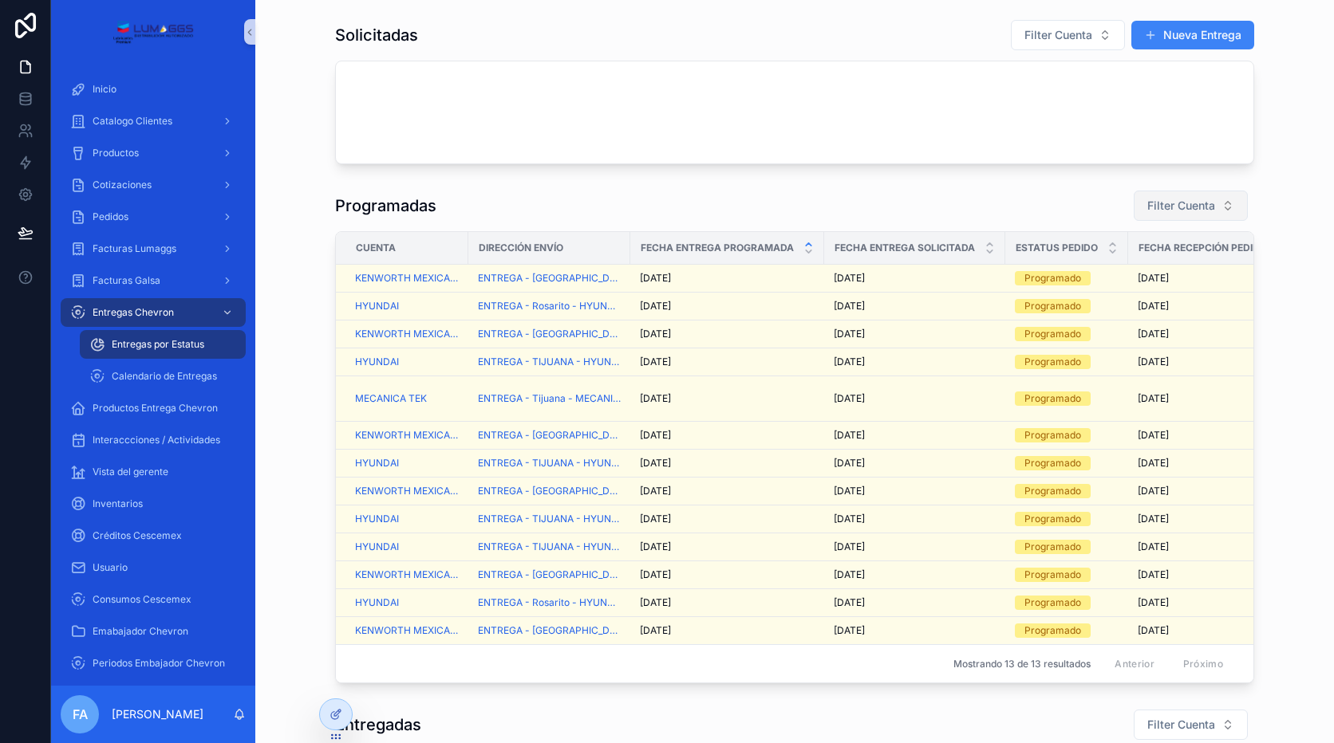
click at [1174, 202] on span "Filter Cuenta" at bounding box center [1181, 206] width 68 height 16
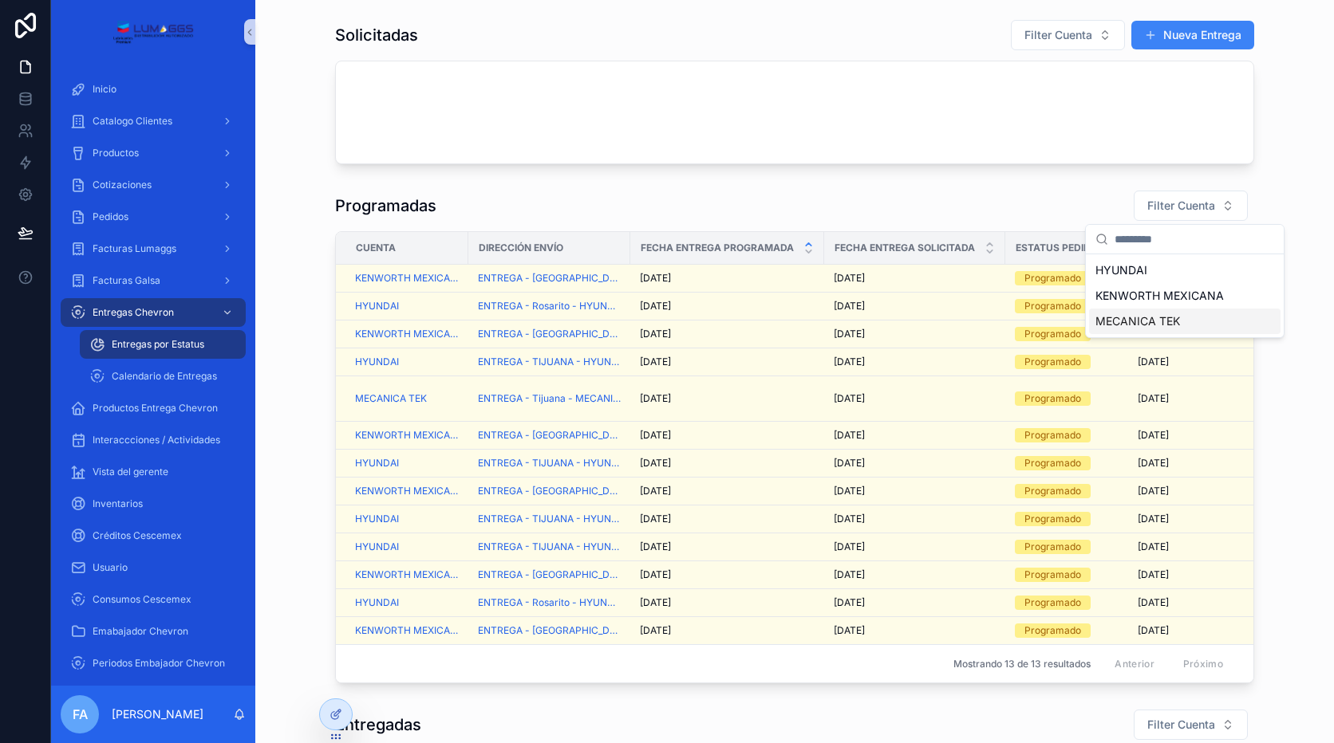
click at [1136, 324] on span "MECANICA TEK" at bounding box center [1137, 321] width 85 height 16
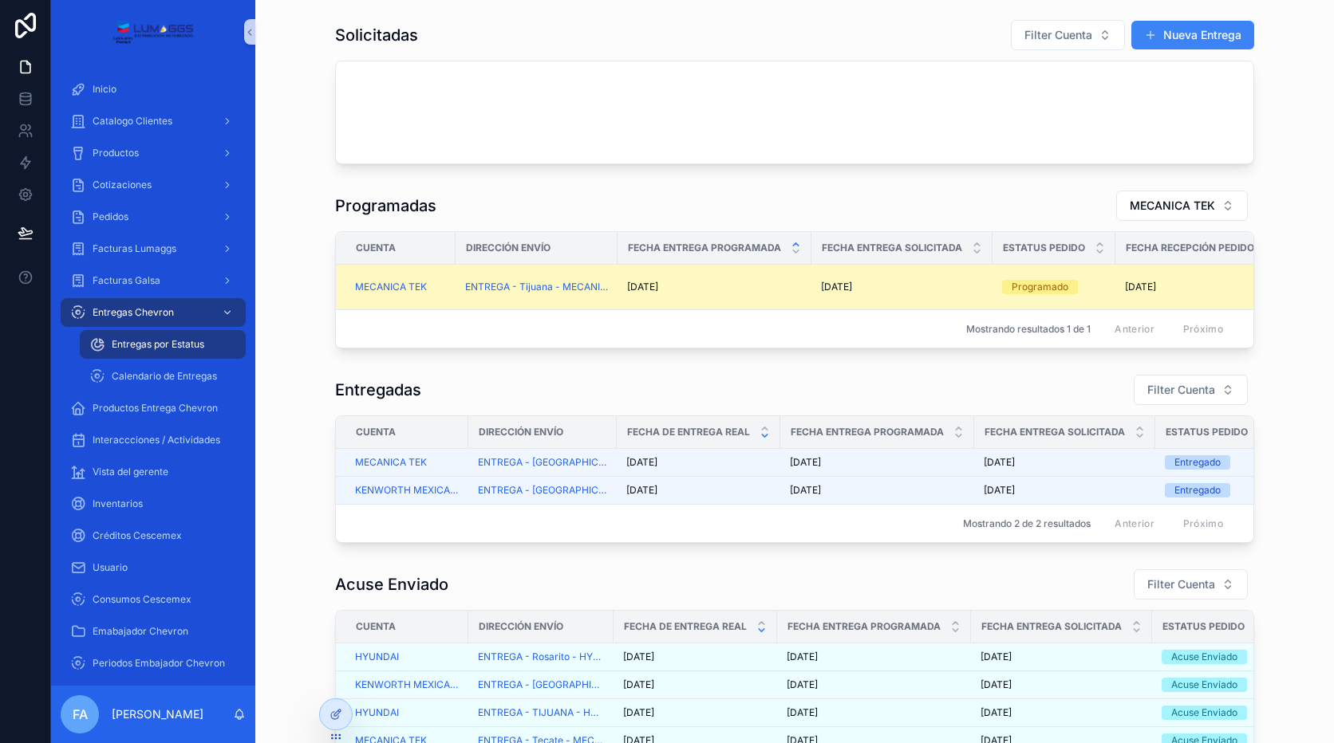
click at [842, 289] on span "[DATE]" at bounding box center [836, 287] width 31 height 13
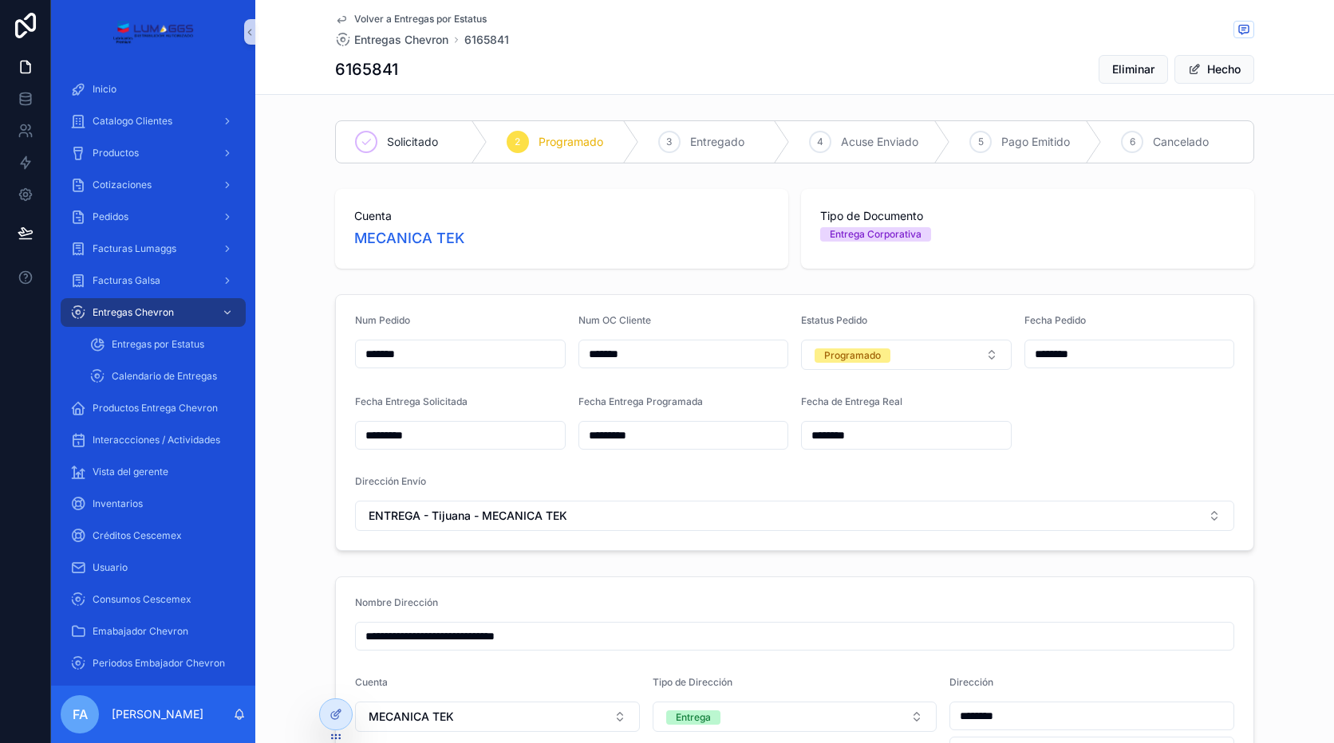
click at [1056, 353] on input "********" at bounding box center [1129, 354] width 209 height 22
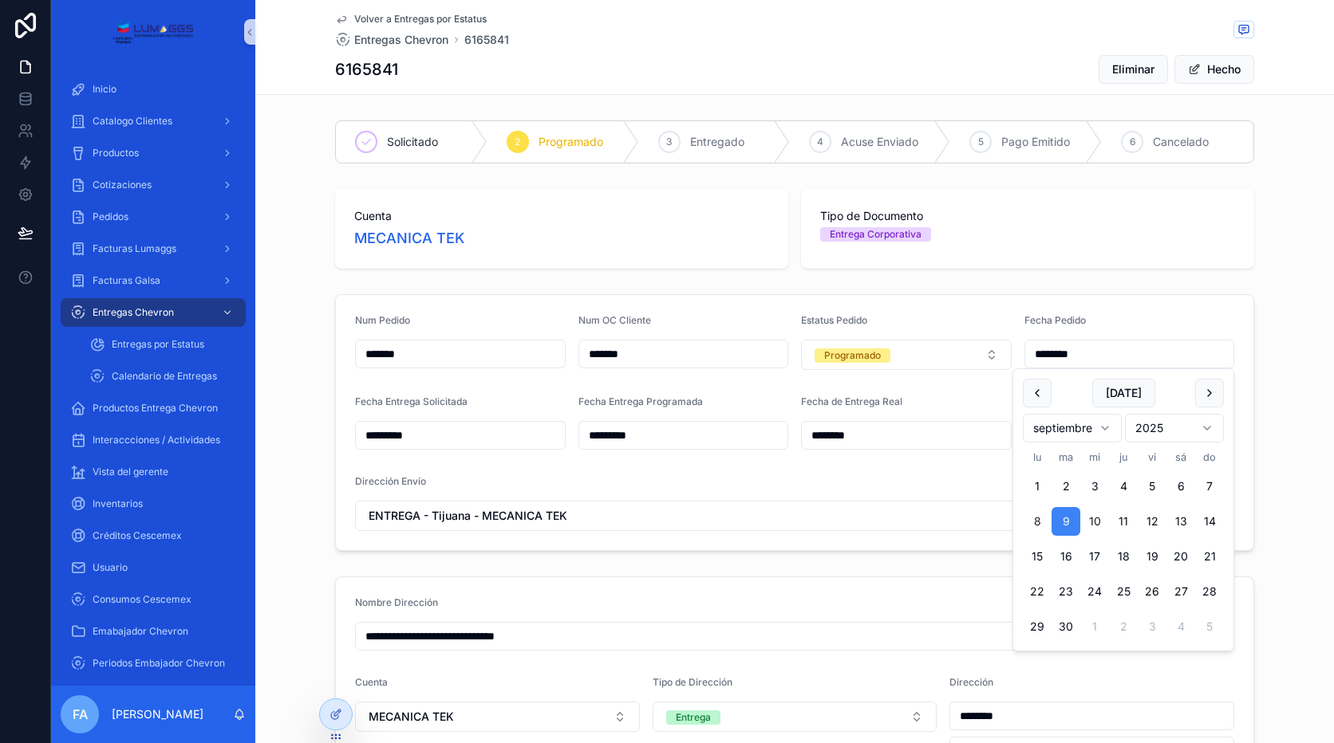
click at [1031, 516] on button "8" at bounding box center [1037, 521] width 29 height 29
type input "********"
click at [1031, 516] on button "8" at bounding box center [1037, 521] width 29 height 29
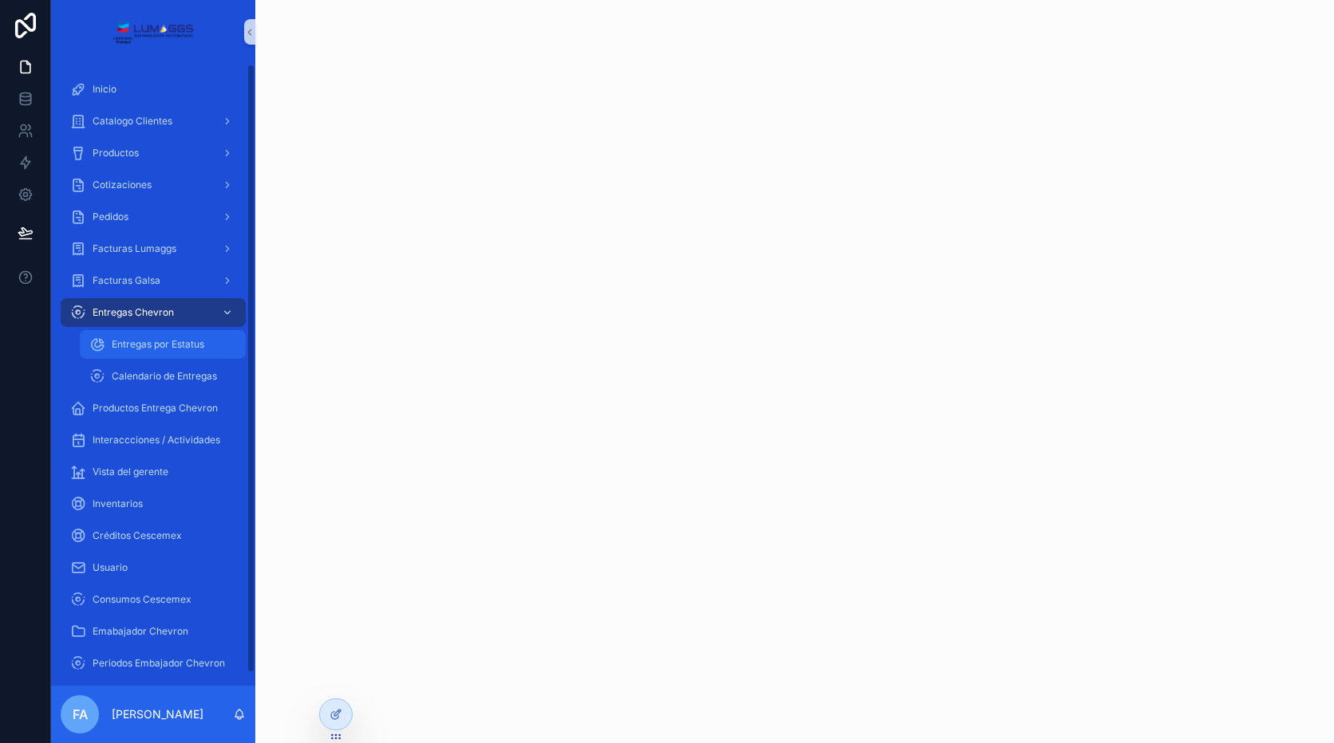
click at [220, 348] on div "Entregas por Estatus" at bounding box center [162, 345] width 147 height 26
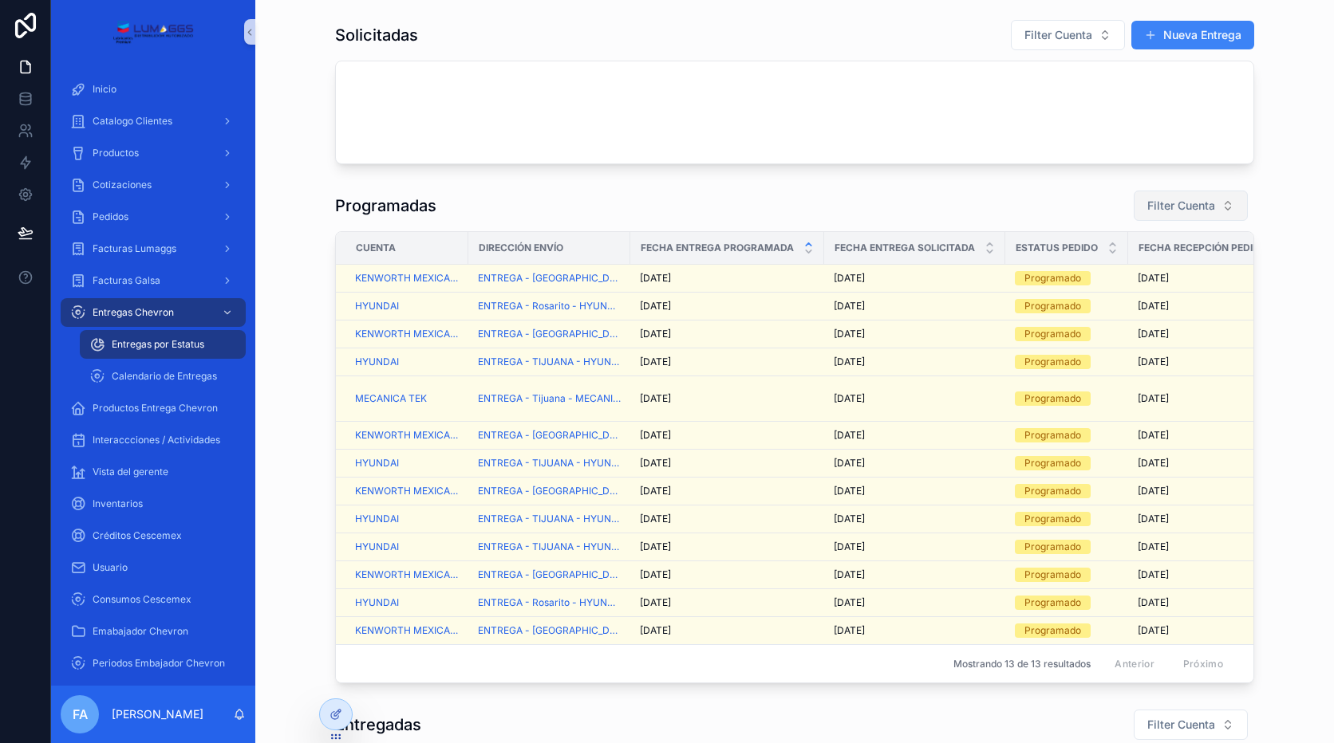
click at [1174, 206] on span "Filter Cuenta" at bounding box center [1181, 206] width 68 height 16
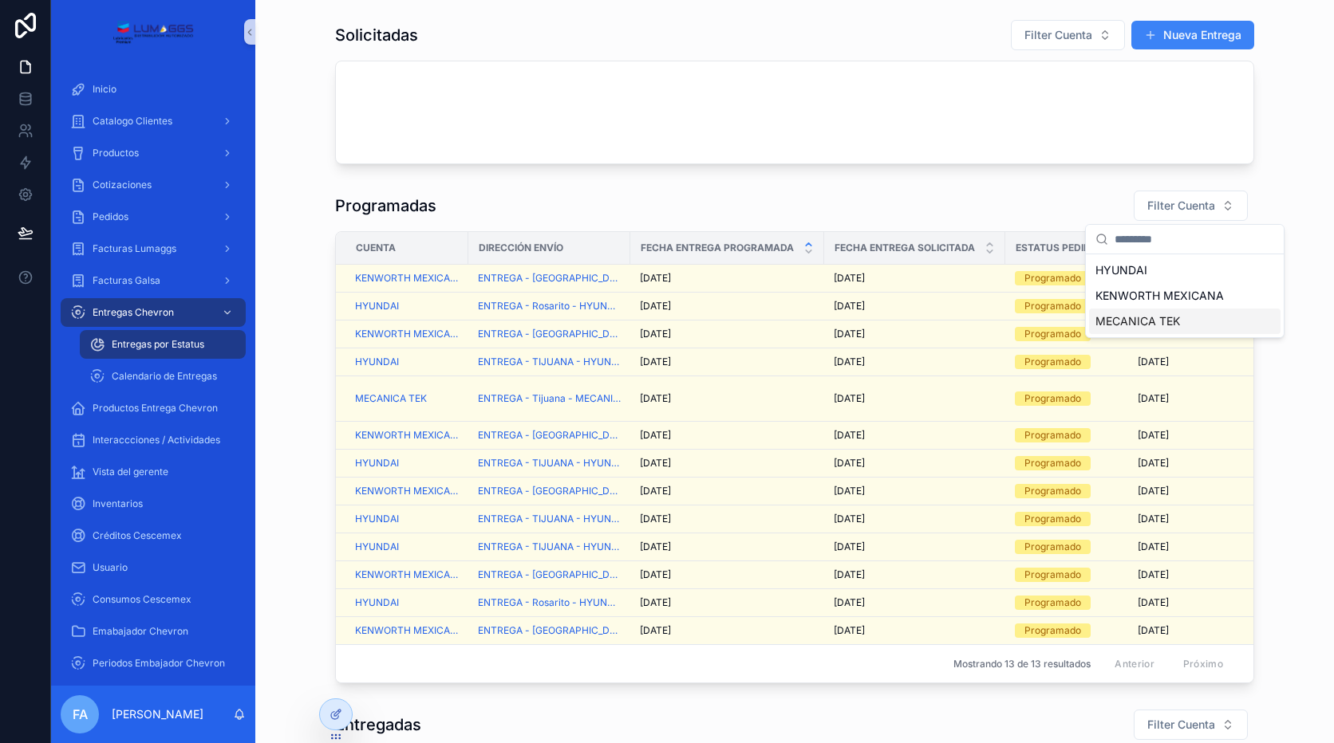
click at [1124, 313] on span "MECANICA TEK" at bounding box center [1137, 321] width 85 height 16
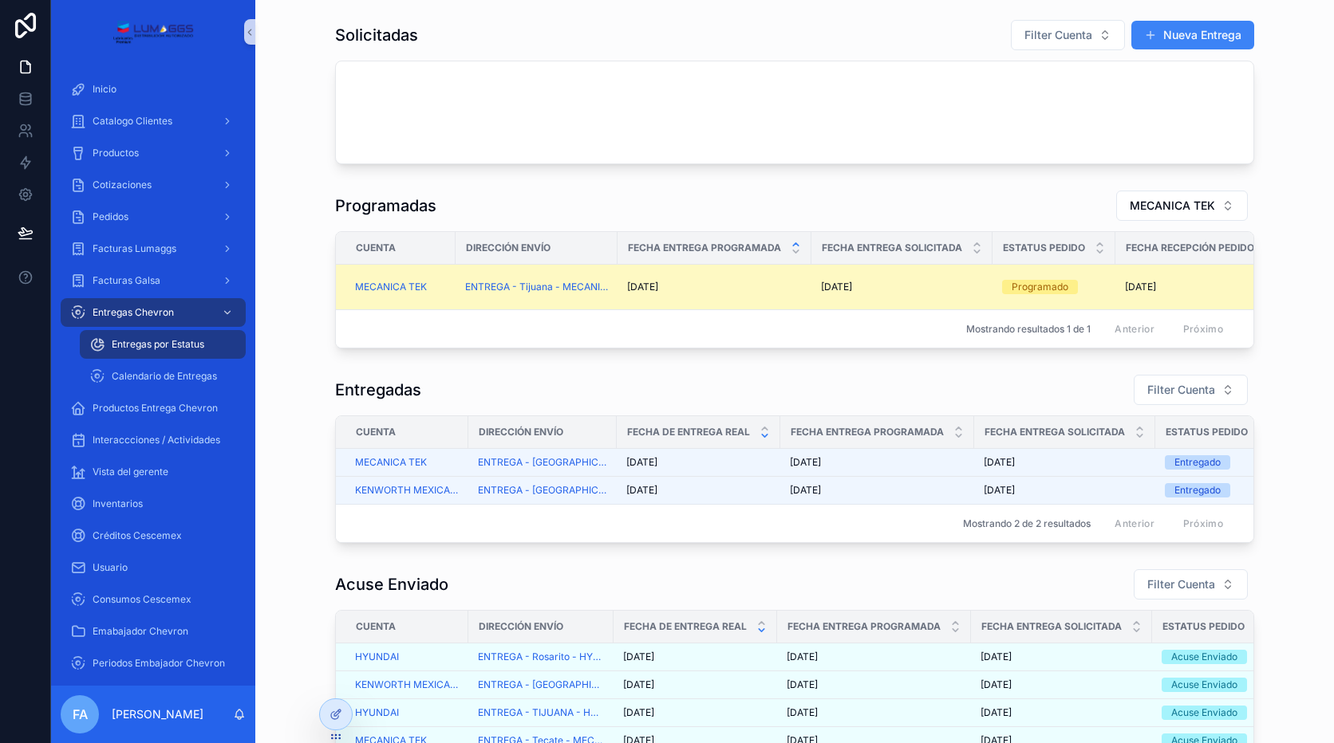
click at [647, 290] on span "[DATE]" at bounding box center [642, 287] width 31 height 13
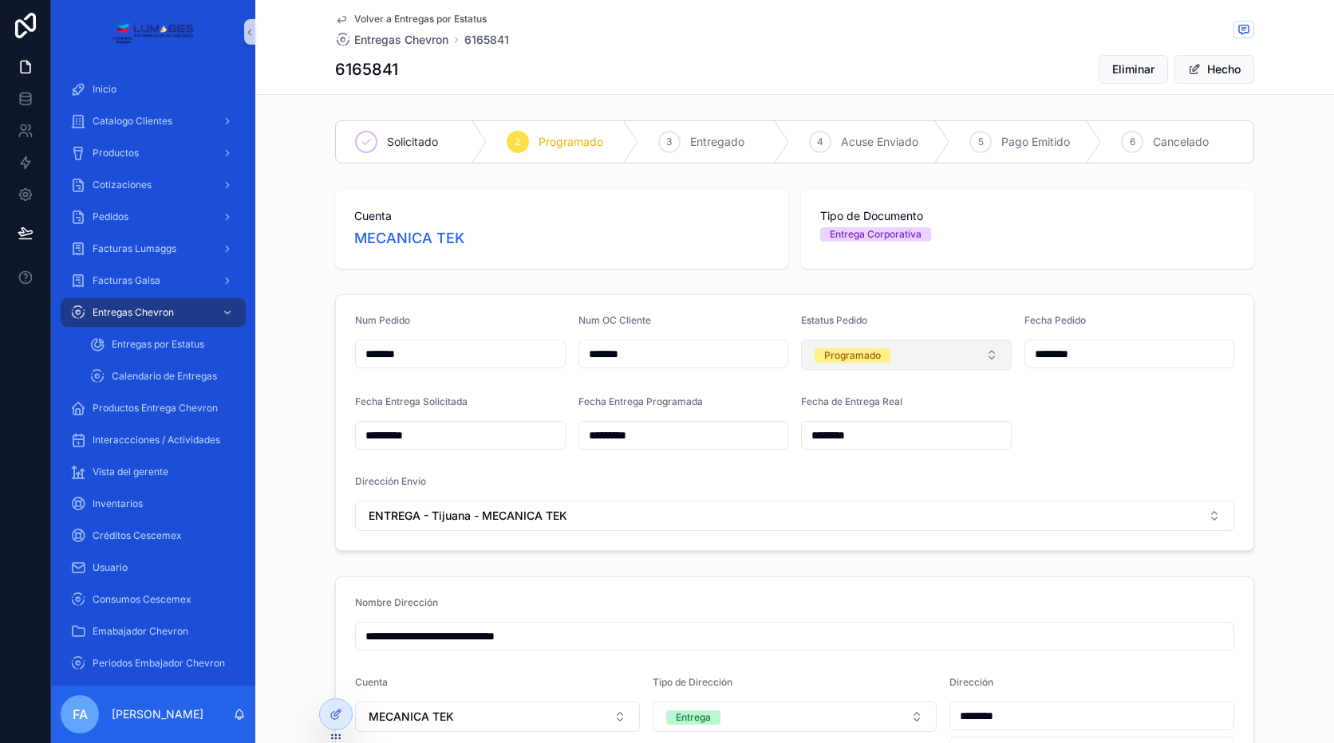
click at [907, 357] on button "Programado" at bounding box center [906, 355] width 211 height 30
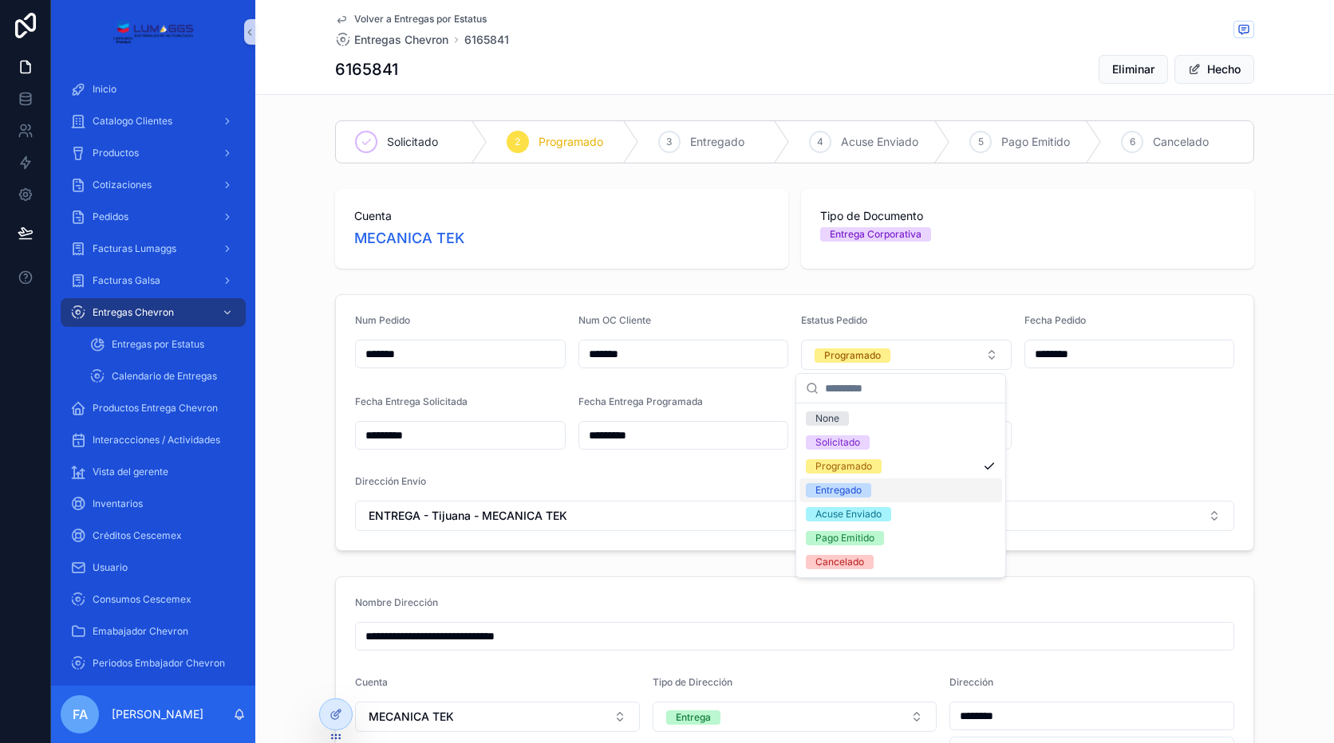
click at [865, 491] on span "Entregado" at bounding box center [838, 490] width 65 height 14
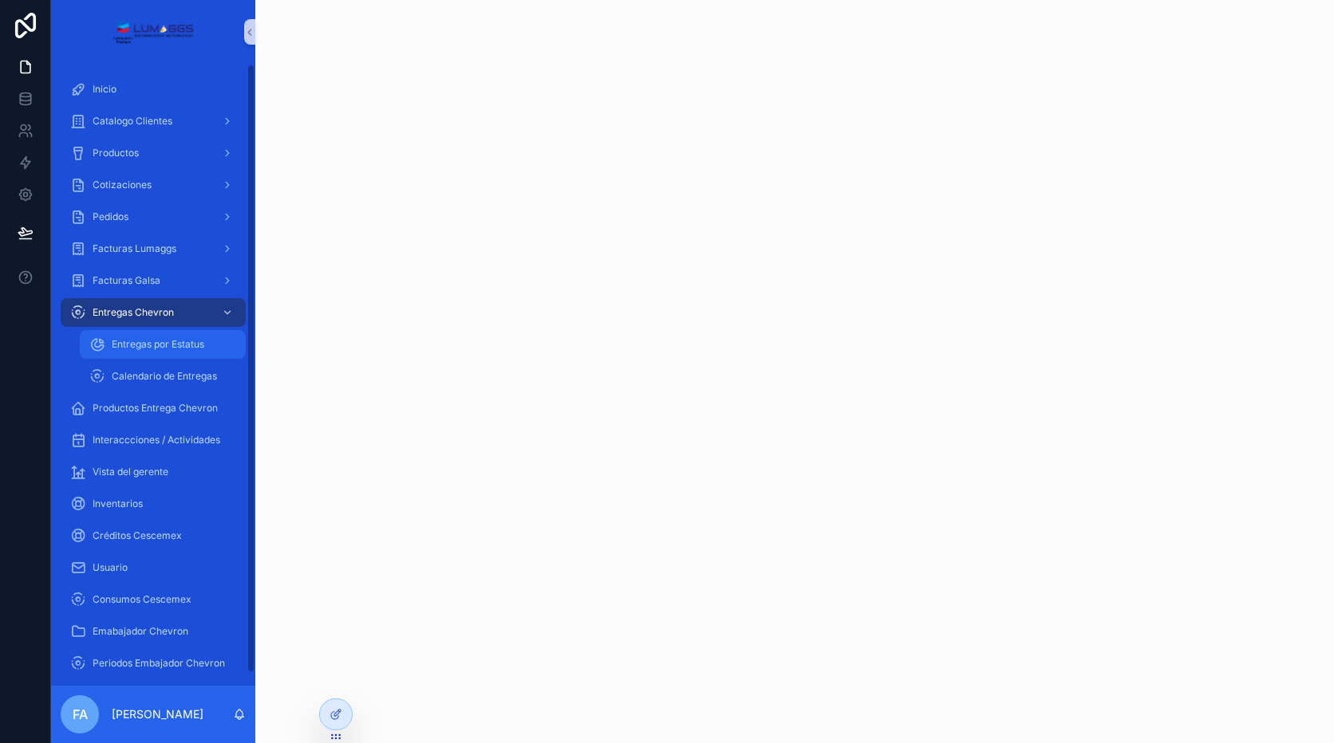
click at [169, 346] on span "Entregas por Estatus" at bounding box center [158, 344] width 93 height 13
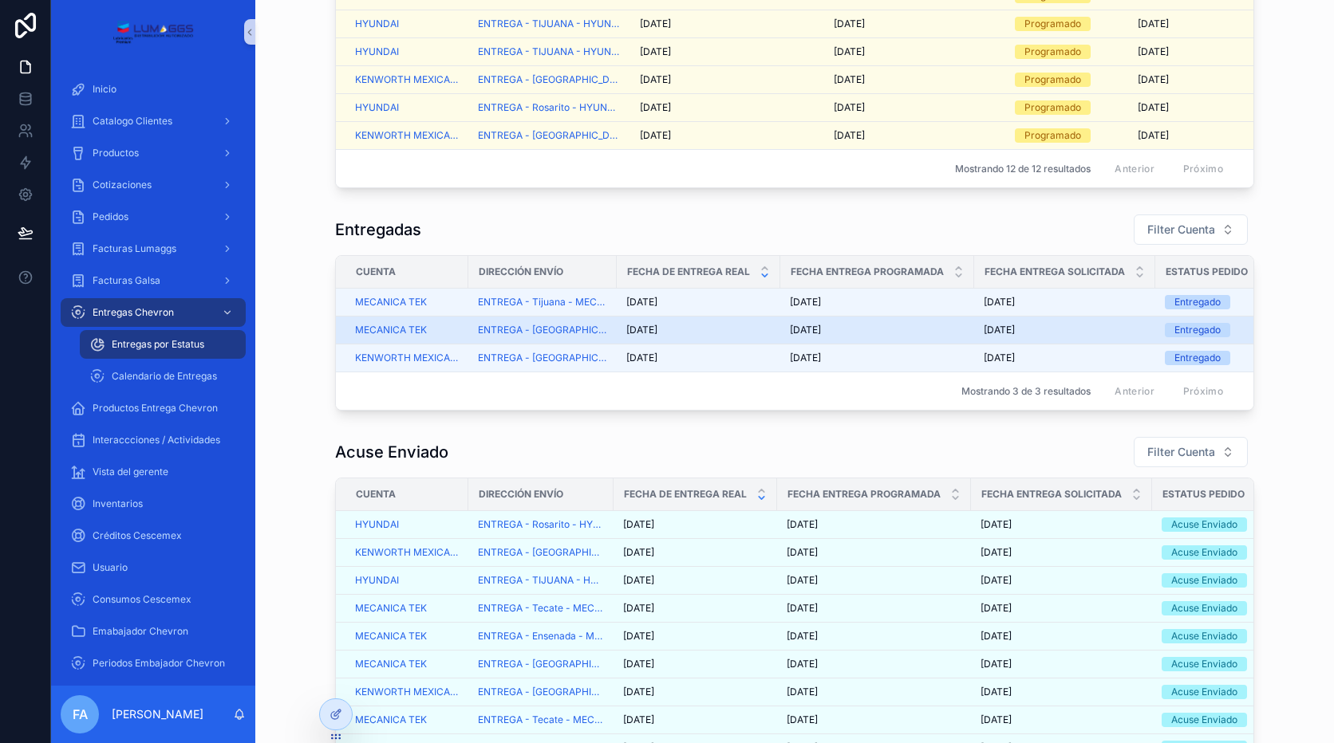
scroll to position [479, 0]
